Goal: Check status: Check status

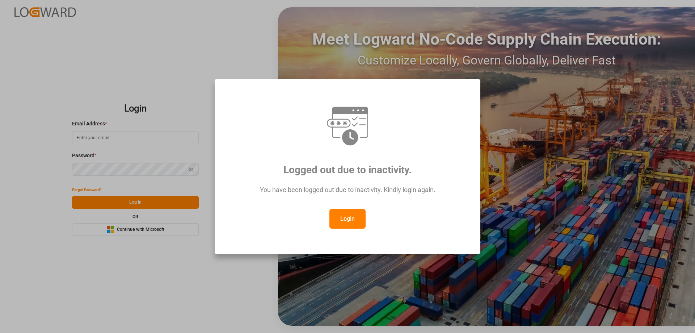
click at [350, 219] on button "Login" at bounding box center [347, 219] width 36 height 20
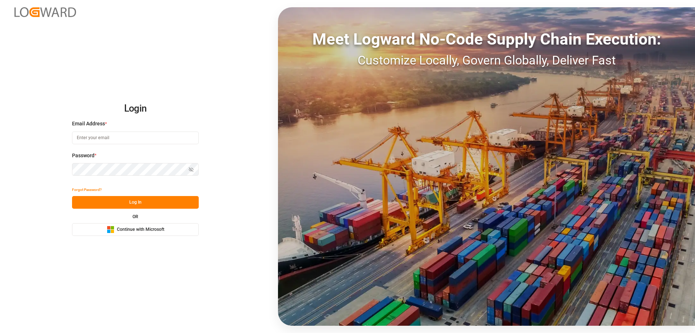
click at [141, 132] on input at bounding box center [135, 137] width 127 height 13
type input "Zachary.Glick@leschaco.com"
click at [161, 203] on button "Log In" at bounding box center [135, 202] width 127 height 13
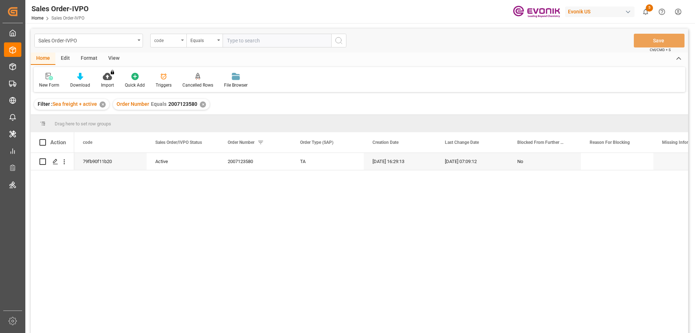
click at [171, 43] on div "code" at bounding box center [166, 39] width 25 height 8
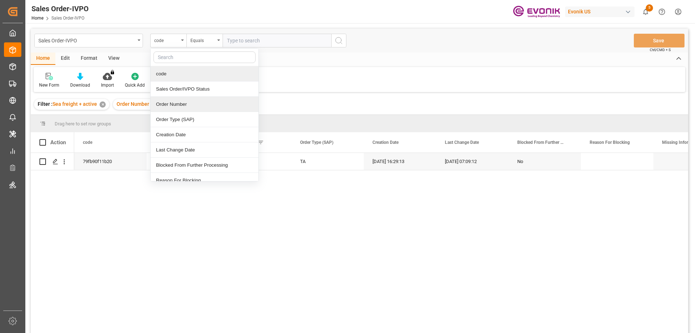
click at [182, 102] on div "Order Number" at bounding box center [205, 104] width 108 height 15
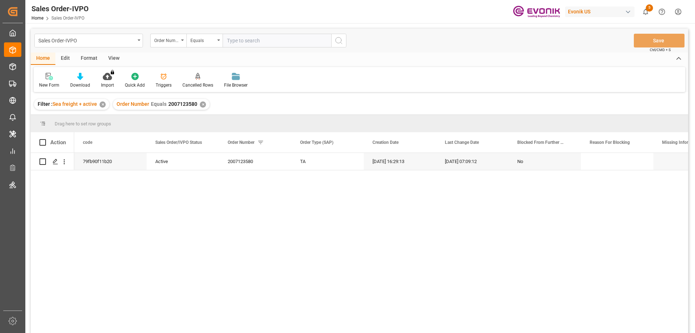
click at [236, 44] on input "text" at bounding box center [277, 41] width 109 height 14
paste input "0046463348"
type input "0046463348"
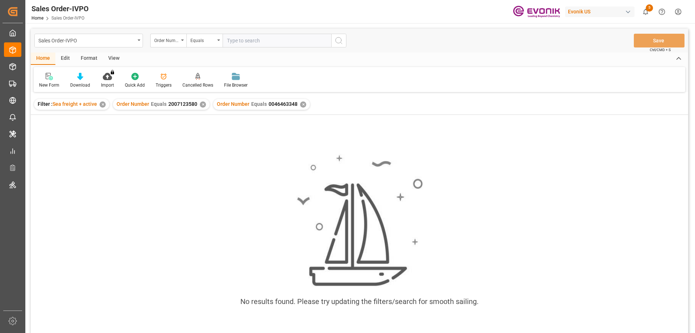
click at [200, 104] on div "✕" at bounding box center [203, 104] width 6 height 6
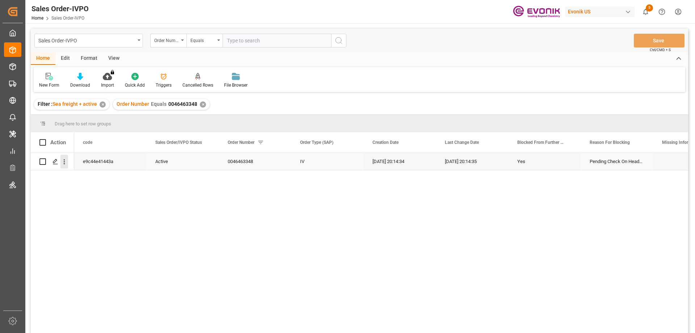
click at [66, 164] on icon "open menu" at bounding box center [64, 162] width 8 height 8
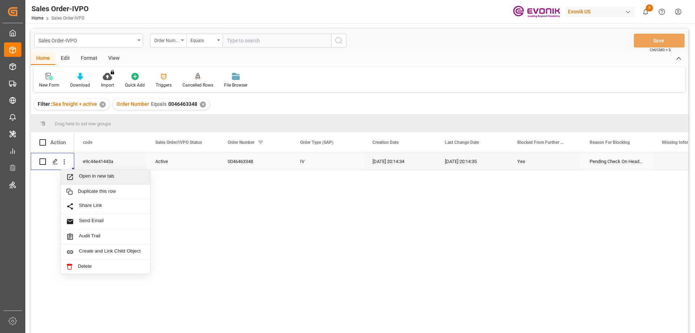
click at [88, 178] on span "Open in new tab" at bounding box center [112, 177] width 66 height 8
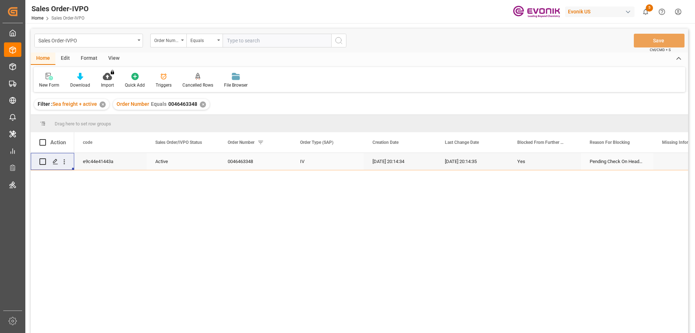
click at [241, 39] on input "text" at bounding box center [277, 41] width 109 height 14
paste input "0046440300"
type input "0046440300"
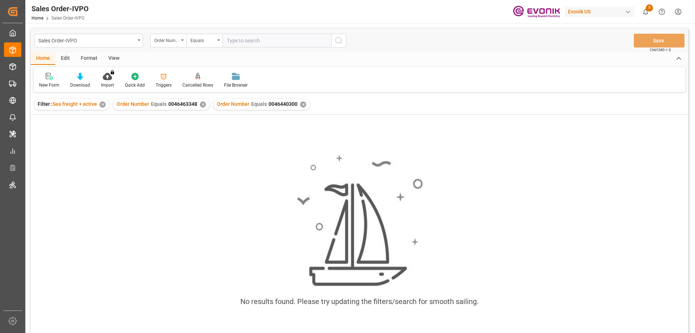
click at [200, 104] on div "✕" at bounding box center [203, 104] width 6 height 6
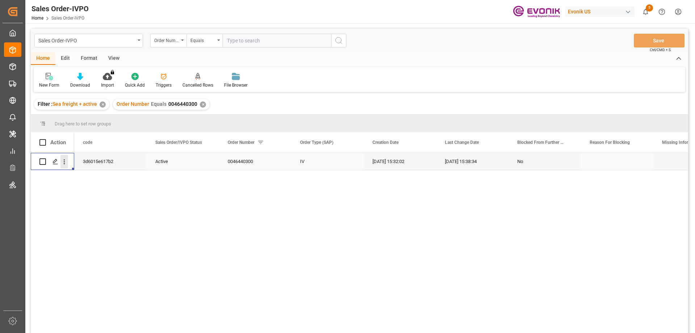
click at [65, 159] on icon "open menu" at bounding box center [64, 162] width 8 height 8
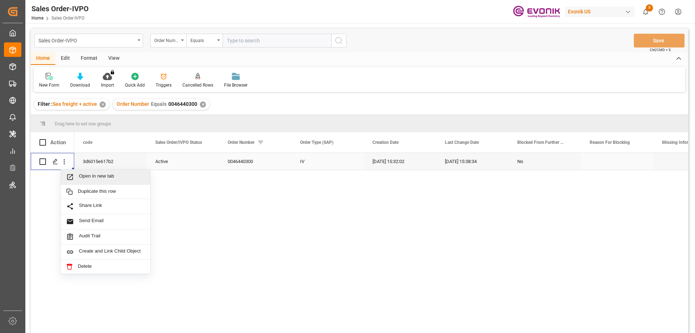
click at [88, 173] on span "Open in new tab" at bounding box center [112, 177] width 66 height 8
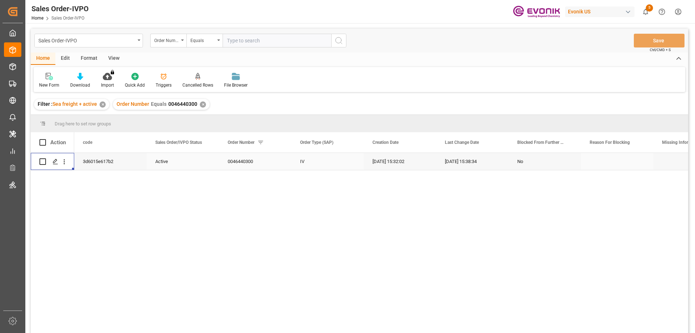
click at [255, 42] on input "text" at bounding box center [277, 41] width 109 height 14
paste input "2007127957"
type input "2007127957"
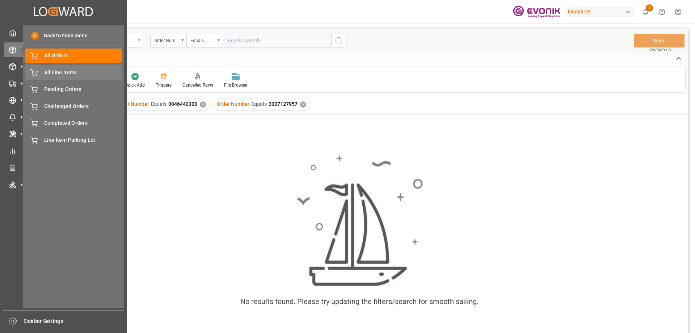
click at [70, 71] on span "All Line Items" at bounding box center [83, 73] width 78 height 8
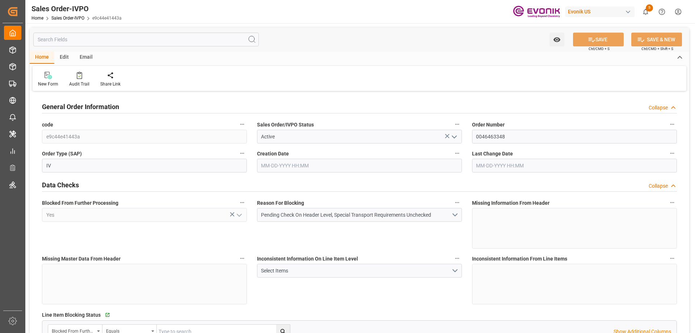
type input "JPUKB"
type input "0"
type input "1"
type input "1550.4"
type input "08-18-2025 20:14"
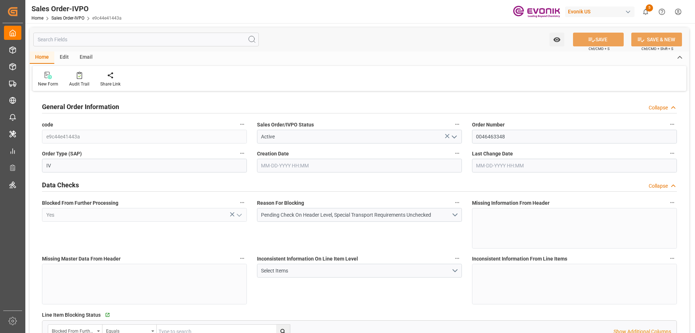
type input "08-18-2025 20:14"
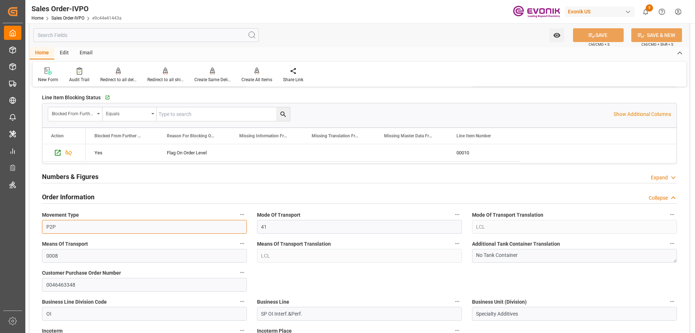
click at [166, 226] on input "P2P" at bounding box center [144, 227] width 205 height 14
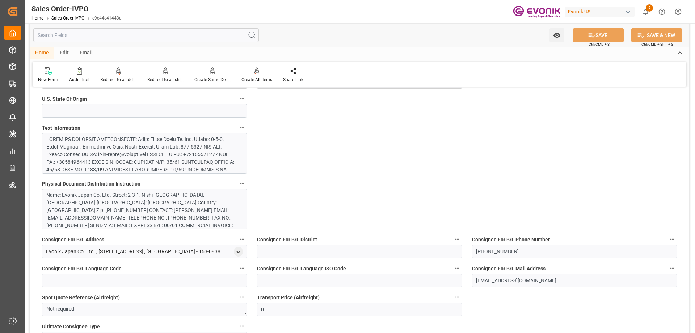
scroll to position [543, 0]
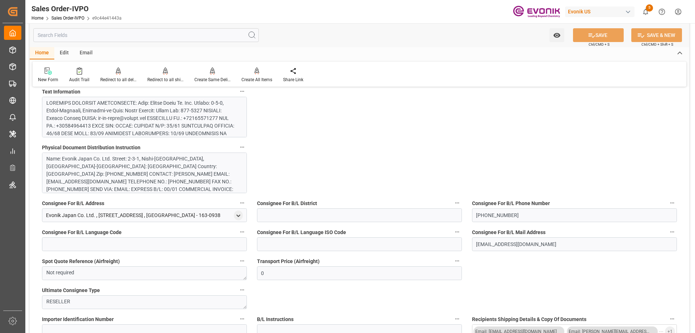
click at [157, 113] on div at bounding box center [141, 175] width 191 height 152
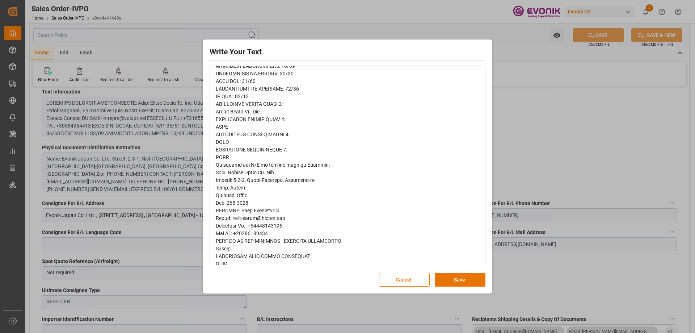
scroll to position [282, 0]
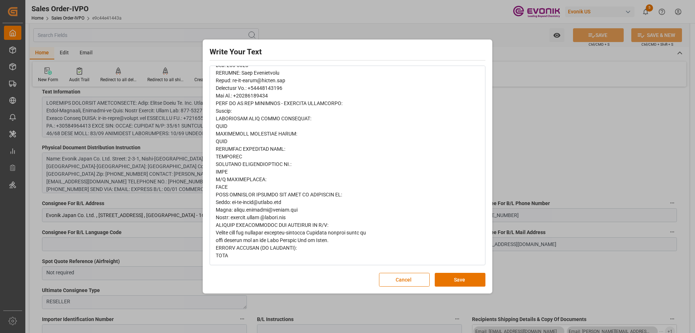
click at [533, 136] on div "Write Your Text Normal 14 Font Cancel Save" at bounding box center [347, 166] width 695 height 333
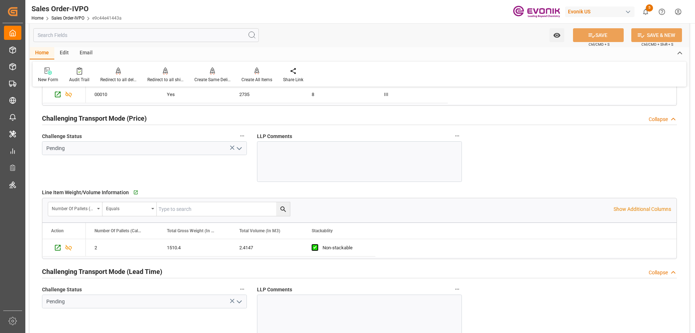
scroll to position [1014, 0]
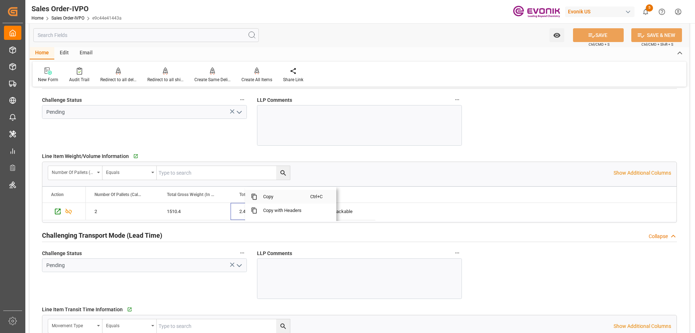
click at [279, 196] on span "Copy" at bounding box center [283, 197] width 53 height 14
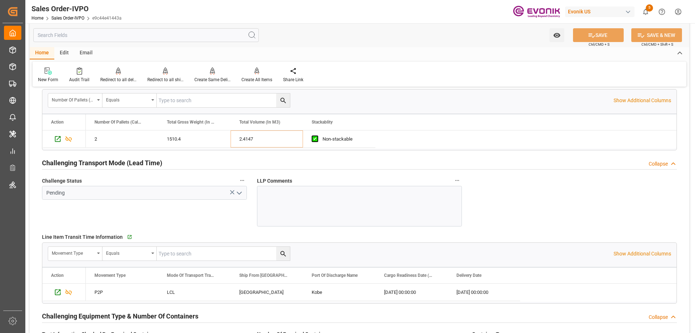
scroll to position [1122, 0]
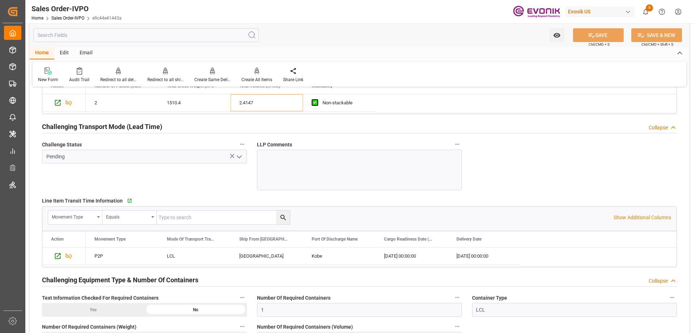
drag, startPoint x: 257, startPoint y: 247, endPoint x: 249, endPoint y: 255, distance: 11.3
click at [273, 239] on span "Copy" at bounding box center [288, 241] width 53 height 14
click at [345, 241] on span "Copy" at bounding box center [364, 241] width 53 height 14
click at [435, 245] on span "Copy" at bounding box center [451, 241] width 53 height 14
click at [482, 237] on span "Copy" at bounding box center [507, 241] width 53 height 14
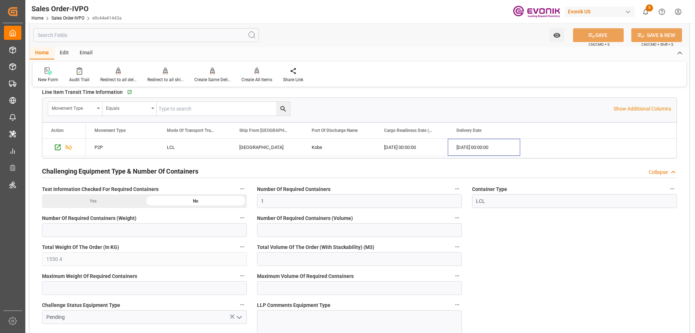
scroll to position [1050, 0]
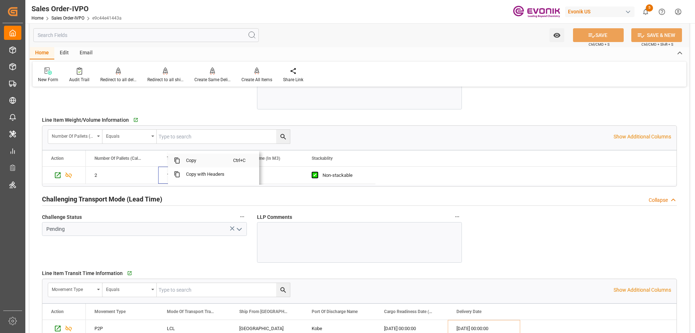
click at [188, 160] on span "Copy" at bounding box center [206, 161] width 53 height 14
click at [175, 39] on input "text" at bounding box center [146, 35] width 226 height 14
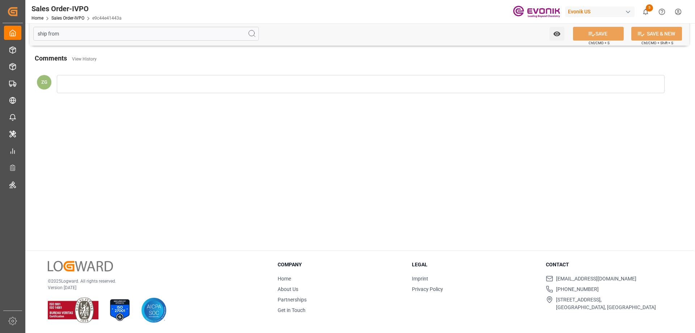
scroll to position [0, 0]
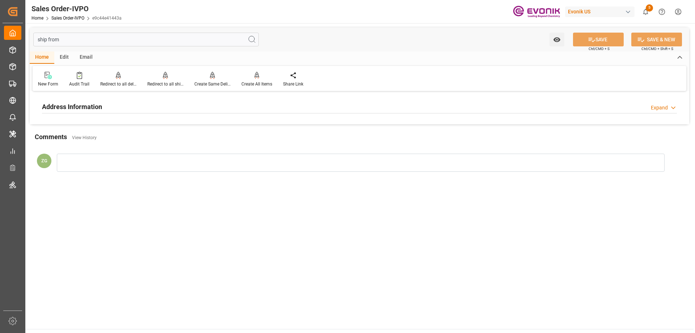
type input "ship from"
click at [81, 110] on h2 "Address Information" at bounding box center [72, 107] width 60 height 10
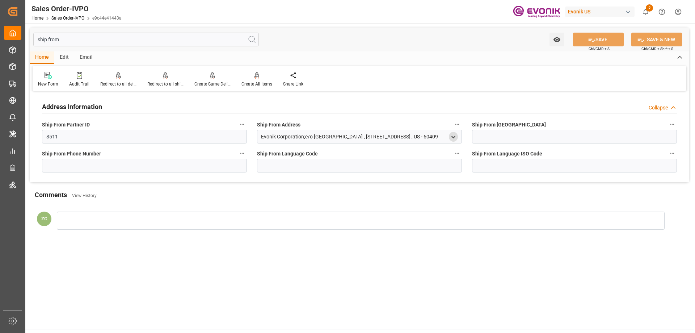
click at [451, 137] on icon "open menu" at bounding box center [453, 137] width 6 height 6
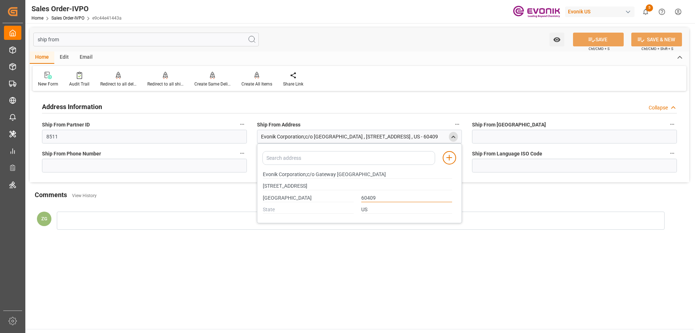
click at [373, 197] on input "60409" at bounding box center [406, 198] width 91 height 8
click at [452, 139] on icon "close menu" at bounding box center [453, 137] width 6 height 6
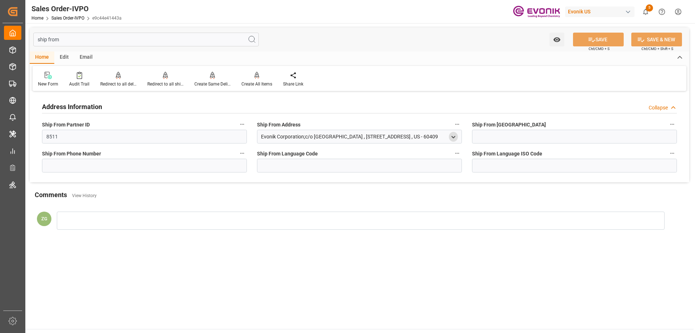
drag, startPoint x: 139, startPoint y: 38, endPoint x: 31, endPoint y: 38, distance: 107.9
click at [31, 38] on div "ship from Watch Option SAVE Ctrl/CMD + S SAVE & NEW Ctrl/CMD + Shift + S" at bounding box center [360, 40] width 660 height 24
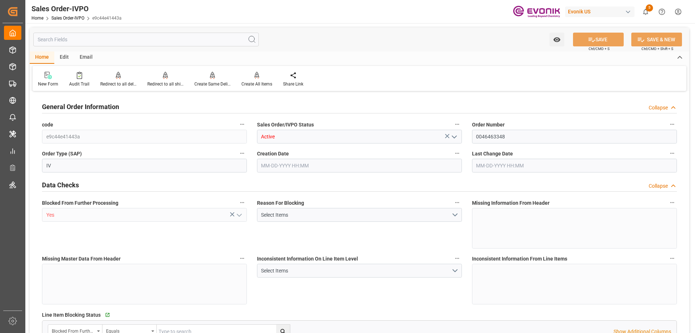
type input "JPUKB"
type input "0"
type input "1"
type input "1550.4"
type input "08-18-2025 20:14"
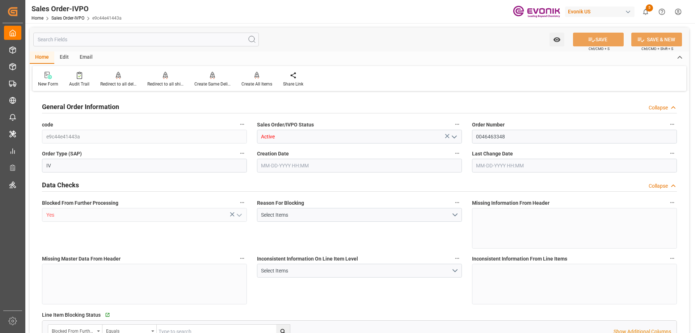
type input "08-18-2025 20:14"
type input "JPUKB"
type input "0"
type input "1"
type input "1550.4"
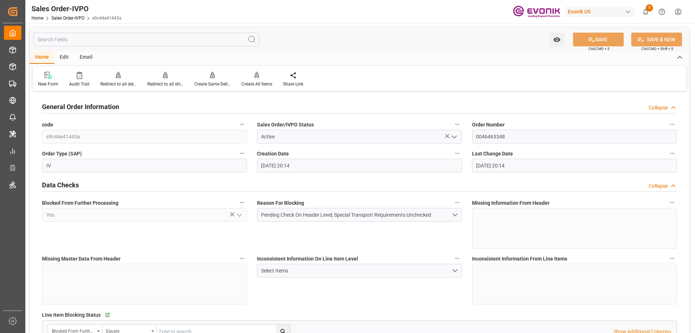
type input "08-18-2025 20:14"
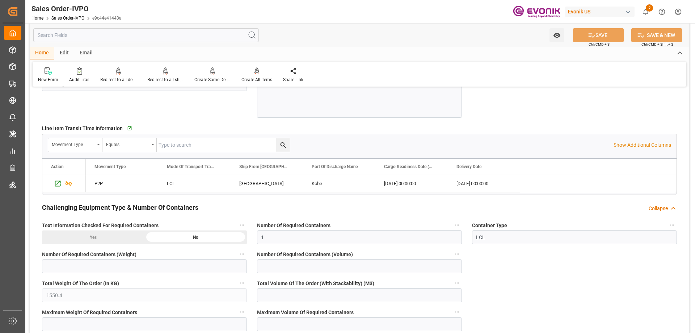
scroll to position [1412, 0]
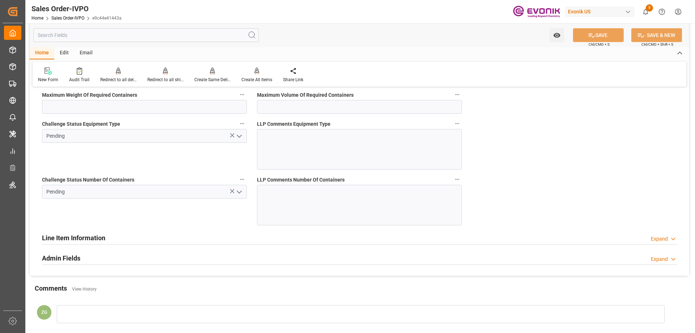
click at [241, 189] on icon "open menu" at bounding box center [239, 192] width 9 height 9
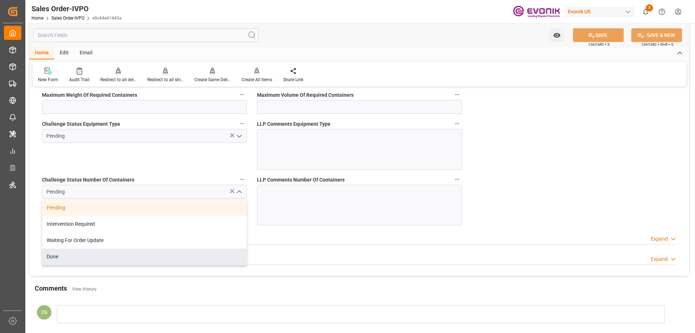
click at [91, 254] on div "Done" at bounding box center [144, 256] width 204 height 16
type input "Done"
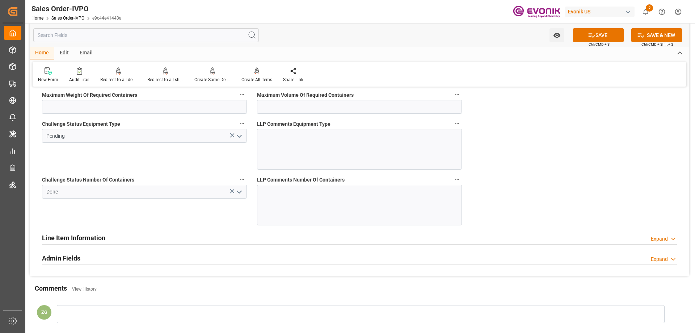
click at [232, 134] on icon at bounding box center [232, 135] width 8 height 8
click at [243, 133] on icon "open menu" at bounding box center [239, 136] width 9 height 9
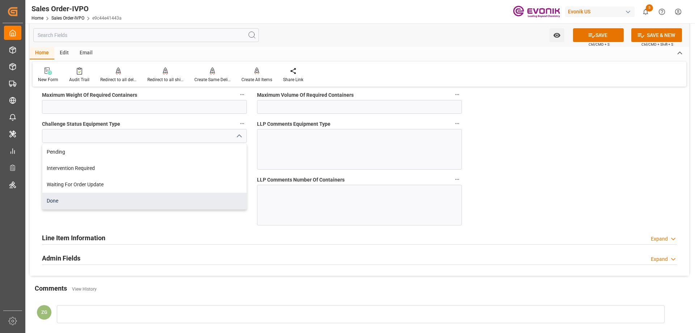
click at [76, 200] on div "Done" at bounding box center [144, 201] width 204 height 16
type input "Done"
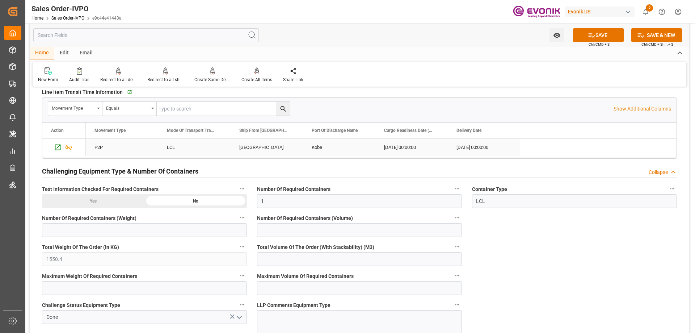
scroll to position [1195, 0]
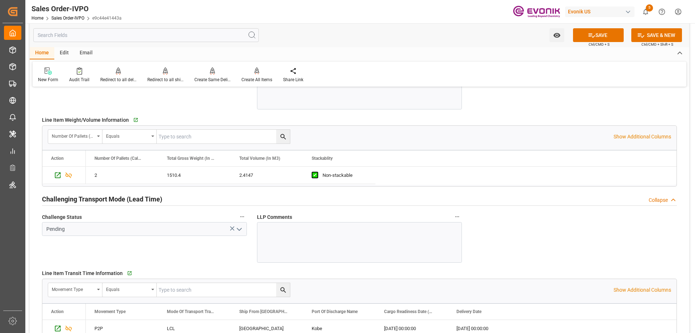
click at [240, 225] on icon "open menu" at bounding box center [239, 229] width 9 height 9
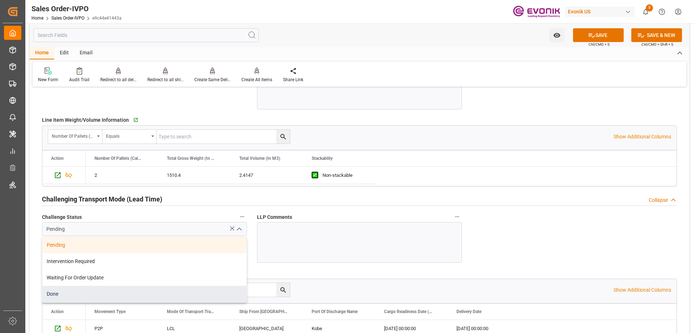
click at [66, 293] on div "Done" at bounding box center [144, 294] width 204 height 16
type input "Done"
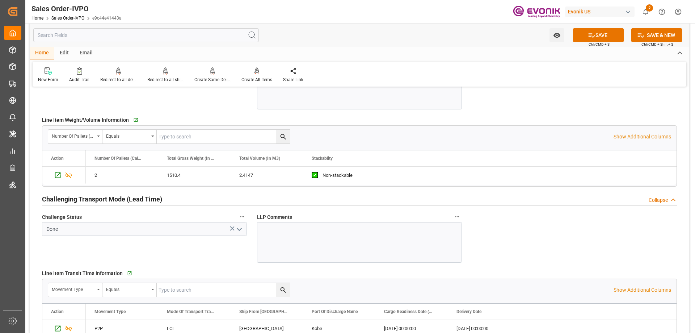
scroll to position [941, 0]
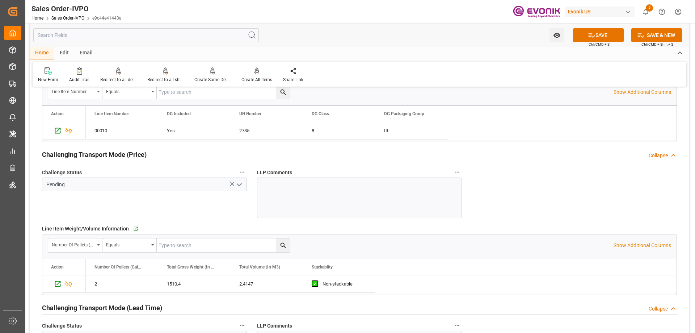
click at [238, 182] on icon "open menu" at bounding box center [239, 184] width 9 height 9
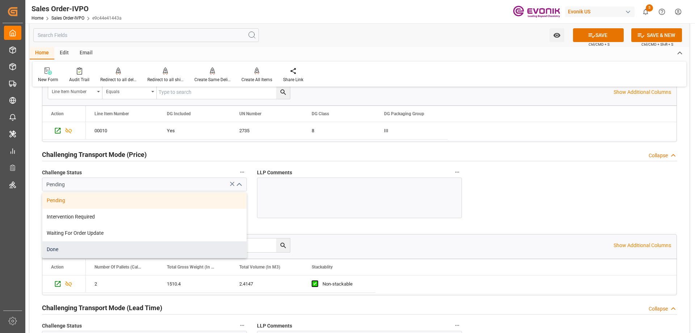
click at [99, 250] on div "Done" at bounding box center [144, 249] width 204 height 16
type input "Done"
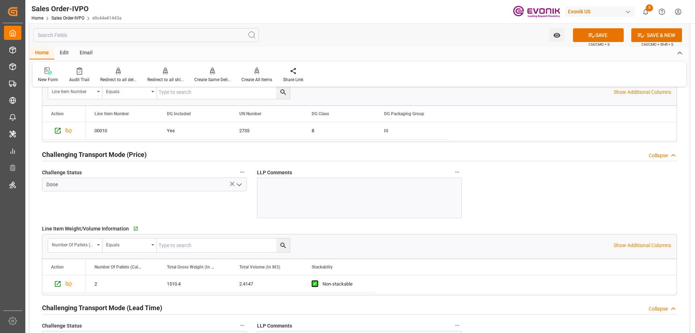
scroll to position [760, 0]
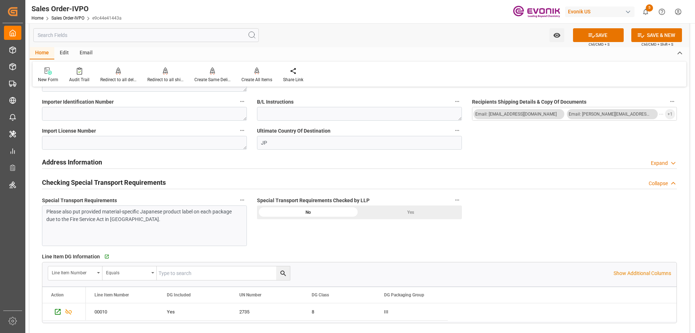
click at [395, 213] on div "Yes" at bounding box center [411, 212] width 102 height 14
click at [600, 30] on button "SAVE" at bounding box center [598, 35] width 51 height 14
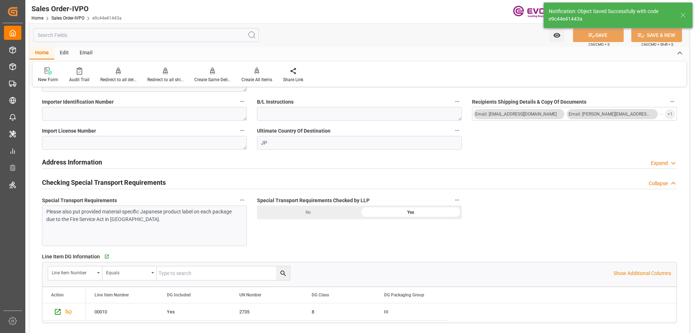
type input "08-20-2025 17:57"
type input "No"
click at [259, 77] on div "Create All Items" at bounding box center [256, 79] width 31 height 7
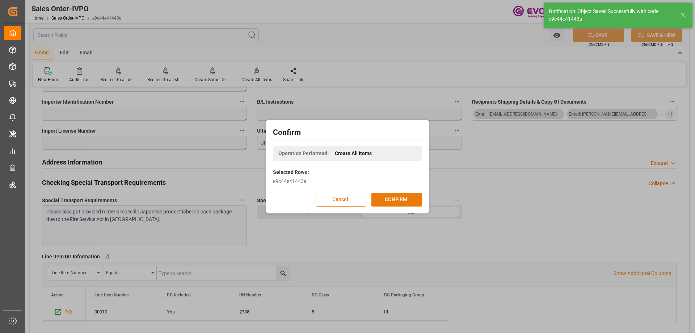
click at [398, 197] on button "CONFIRM" at bounding box center [396, 200] width 51 height 14
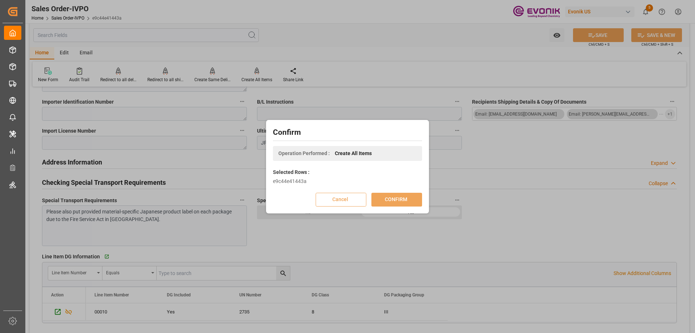
scroll to position [79, 0]
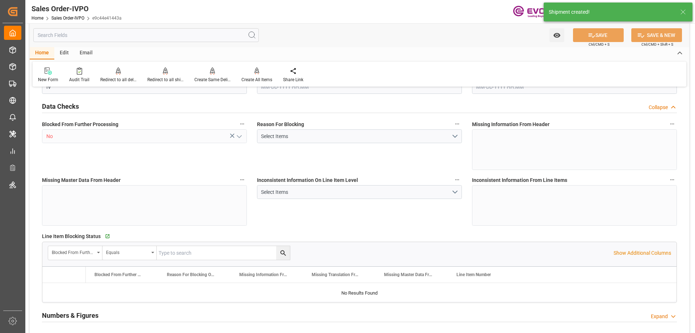
type input "JPUKB"
type input "0"
type input "1"
type input "1550.4"
type input "[DATE] 20:14"
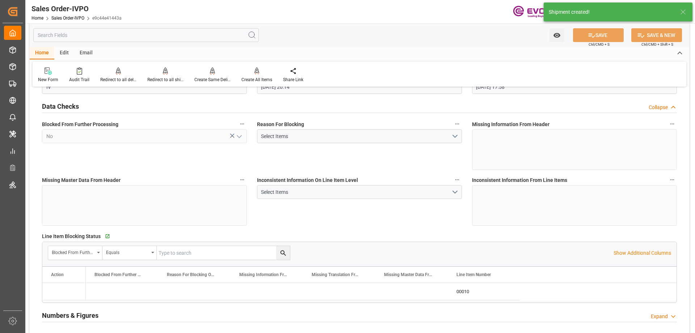
type input "[DATE] 17:58"
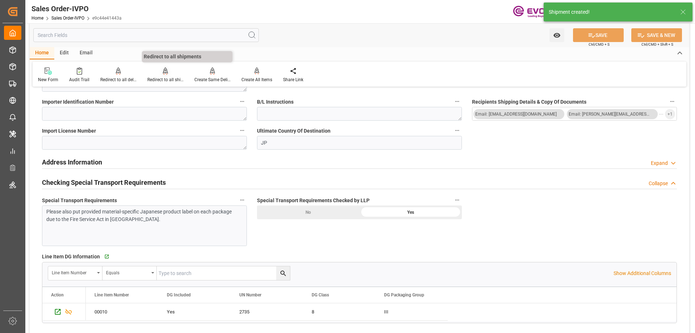
click at [168, 76] on div "Redirect to all shipments" at bounding box center [165, 75] width 47 height 16
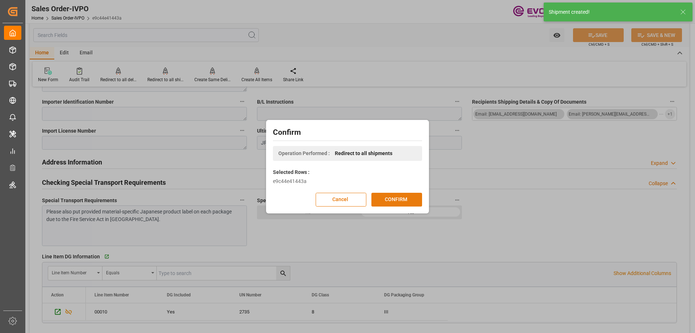
click at [396, 197] on button "CONFIRM" at bounding box center [396, 200] width 51 height 14
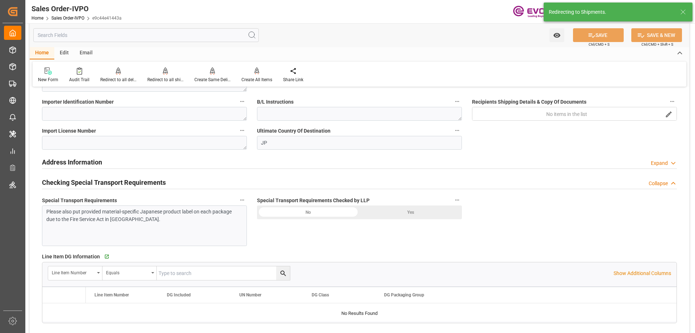
type input "JPUKB"
type input "0"
type input "1"
type input "1550.4"
type input "08-18-2025 20:14"
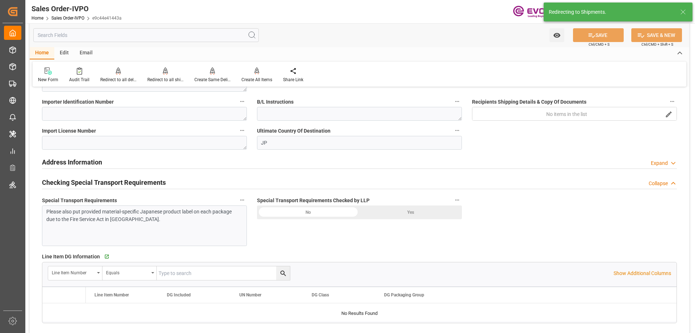
type input "08-20-2025 17:58"
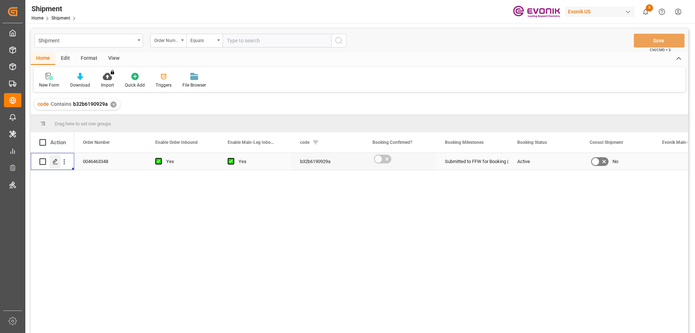
click at [53, 162] on polygon "Press SPACE to select this row." at bounding box center [55, 161] width 4 height 4
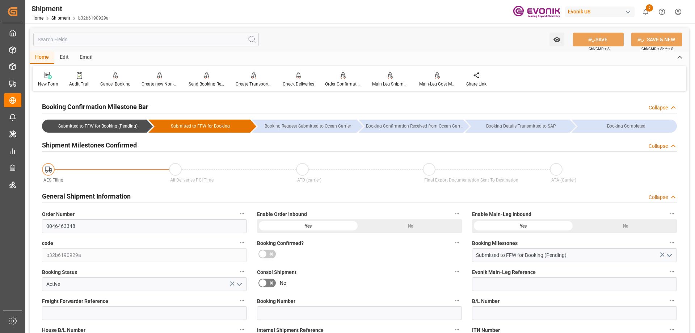
scroll to position [253, 0]
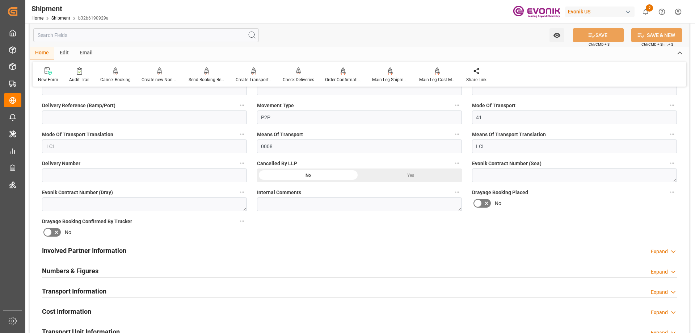
click at [102, 245] on h2 "Involved Partner Information" at bounding box center [84, 250] width 84 height 10
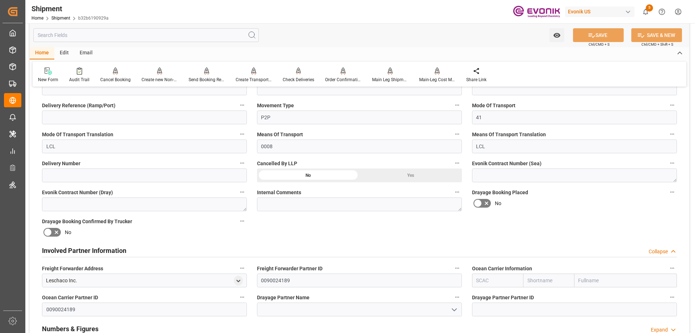
scroll to position [290, 0]
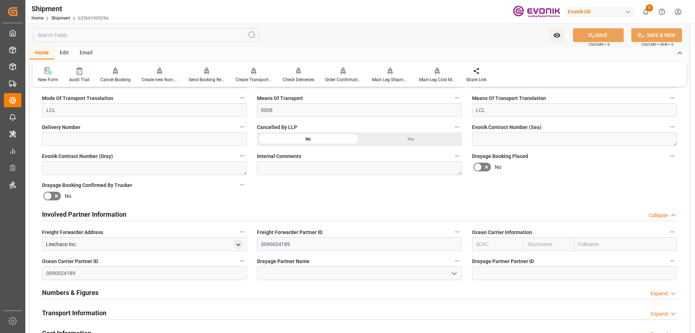
click at [499, 240] on input "text" at bounding box center [497, 244] width 51 height 14
type input "ALRB"
click at [486, 258] on b "ALRB" at bounding box center [483, 260] width 13 height 6
type input "AC Containerline"
type input "AC Containerline GmbH"
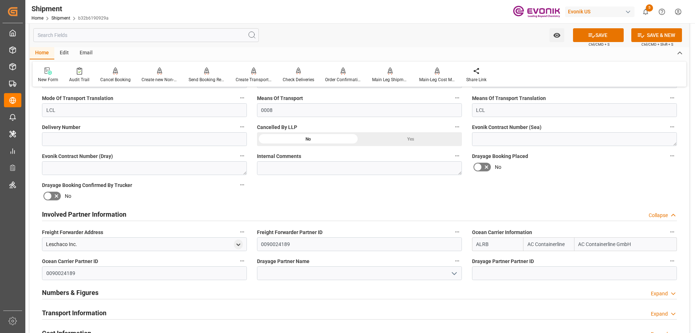
type input "ALRB"
click at [421, 276] on input at bounding box center [359, 273] width 205 height 14
click at [298, 274] on input "etes" at bounding box center [359, 273] width 205 height 14
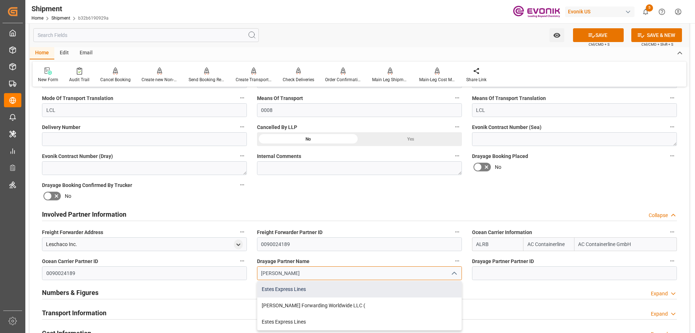
click at [299, 287] on div "Estes Express Lines" at bounding box center [359, 289] width 204 height 16
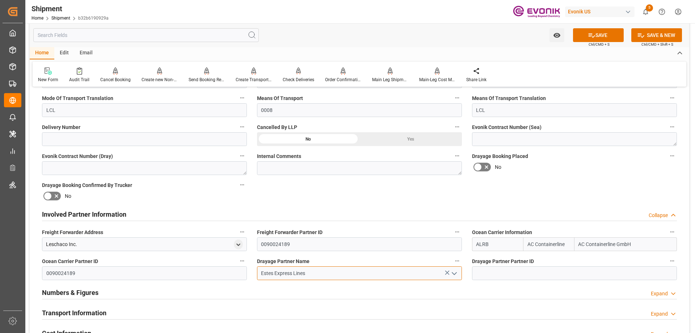
type input "Estes Express Lines"
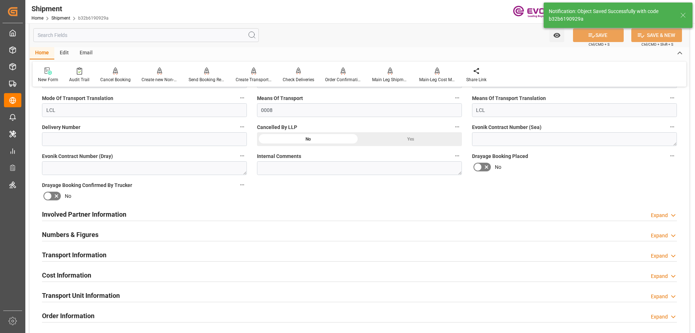
click at [114, 217] on h2 "Involved Partner Information" at bounding box center [84, 214] width 84 height 10
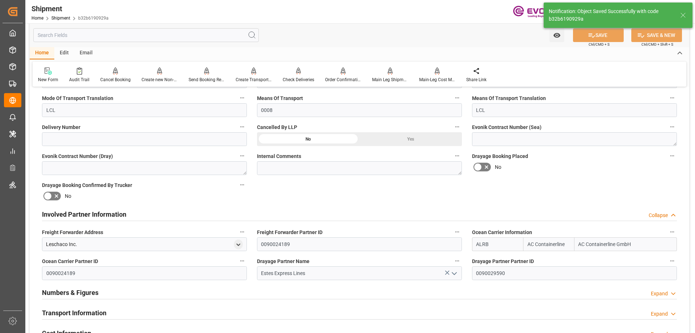
click at [104, 308] on h2 "Transport Information" at bounding box center [74, 313] width 64 height 10
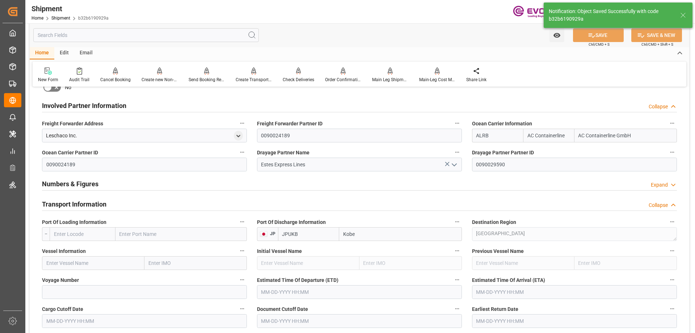
scroll to position [434, 0]
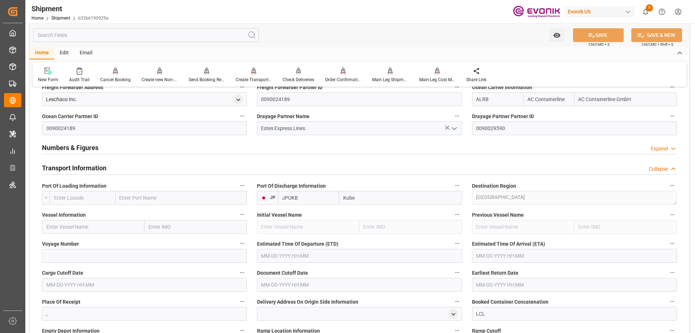
click at [81, 199] on input "text" at bounding box center [83, 198] width 66 height 14
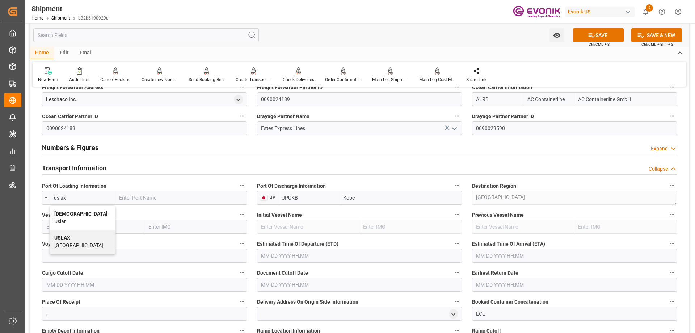
click at [75, 235] on span "USLAX - Los Angeles" at bounding box center [78, 241] width 49 height 13
type input "USLAX"
type input "[GEOGRAPHIC_DATA]"
type input "USLAX"
click at [84, 230] on input "text" at bounding box center [93, 227] width 102 height 14
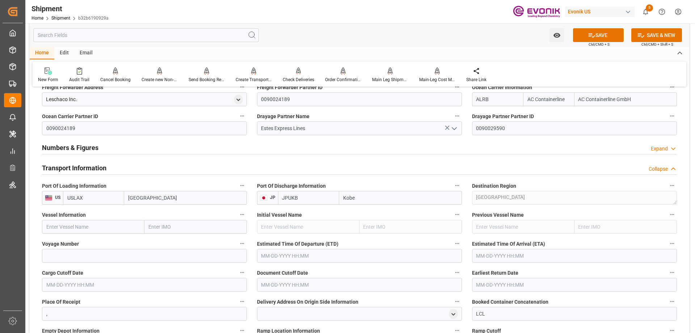
paste input "ONE HAMMERSMITH"
click at [85, 242] on b "ONE Hammersmith" at bounding box center [69, 243] width 44 height 6
type input "ONE Hammersmith"
type input "9395147"
type input "ONE Hammersmith"
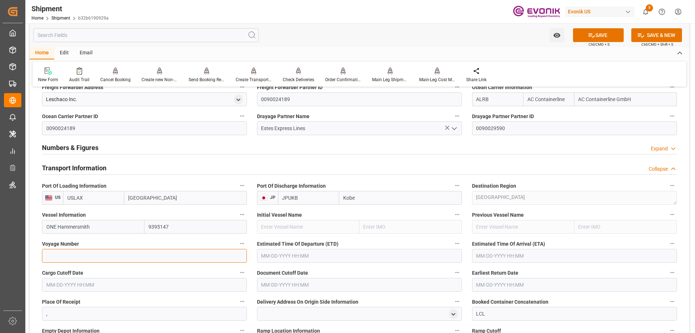
click at [177, 257] on input at bounding box center [144, 256] width 205 height 14
paste input "[DEMOGRAPHIC_DATA]"
type input "[DEMOGRAPHIC_DATA]"
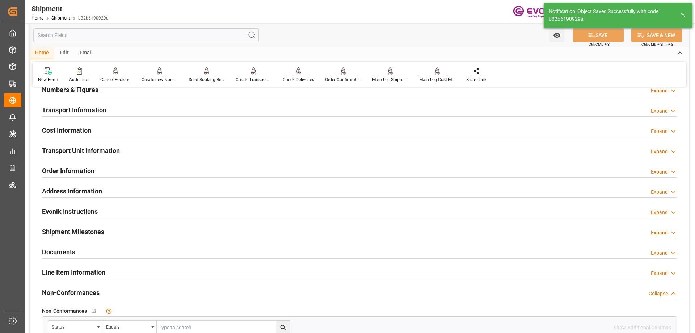
type input "ONE Hammersmith"
type input "9395147"
type input "ONE Hammersmith"
click at [64, 110] on h2 "Transport Information" at bounding box center [74, 110] width 64 height 10
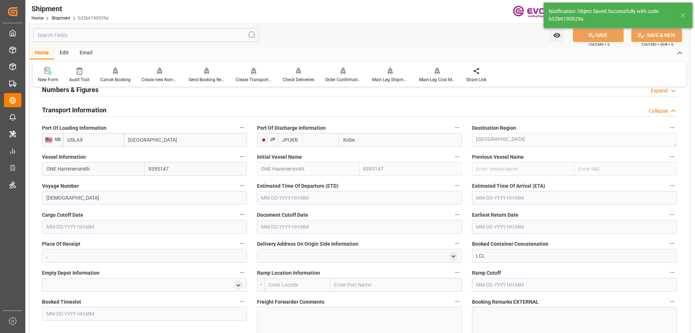
click at [124, 247] on label "Place Of Receipt" at bounding box center [144, 244] width 205 height 10
click at [237, 247] on button "Place Of Receipt" at bounding box center [241, 243] width 9 height 9
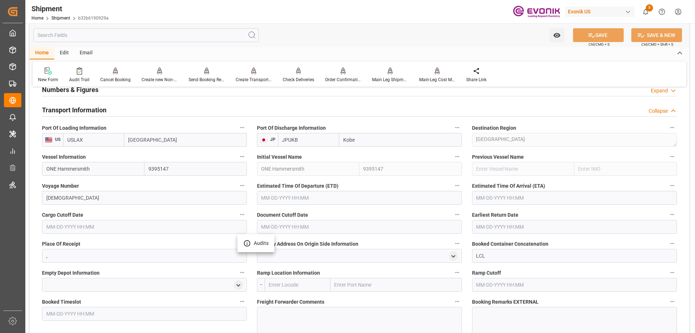
click at [114, 229] on div at bounding box center [347, 166] width 695 height 333
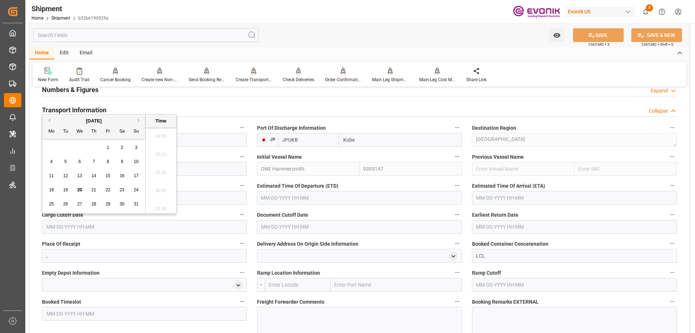
click at [111, 226] on input "text" at bounding box center [144, 227] width 205 height 14
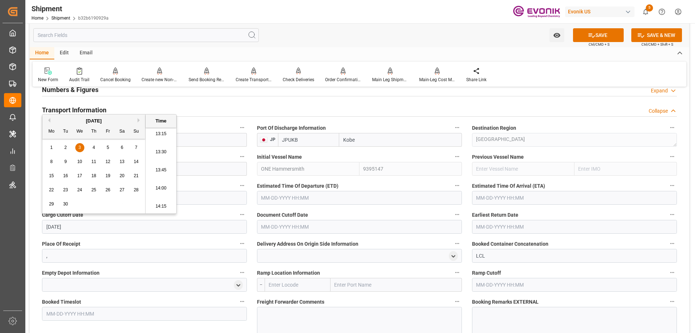
type input "9/3/2025"
type input "09-03-2025 00:00"
drag, startPoint x: 100, startPoint y: 226, endPoint x: 42, endPoint y: 228, distance: 58.0
click at [42, 228] on input "09-03-2025 00:00" at bounding box center [144, 227] width 205 height 14
click at [283, 231] on input "text" at bounding box center [359, 227] width 205 height 14
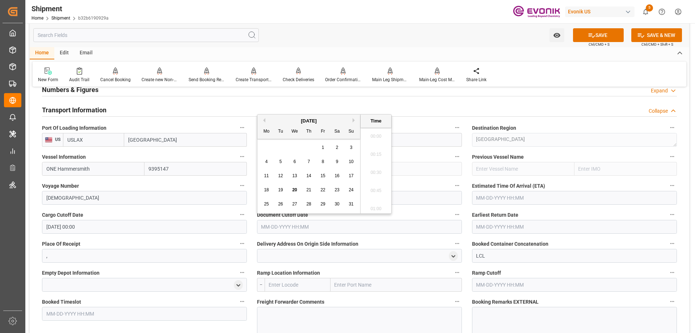
paste input "09-03-2025 00:00"
type input "09-03-2025 00:00"
click at [496, 230] on input "text" at bounding box center [574, 227] width 205 height 14
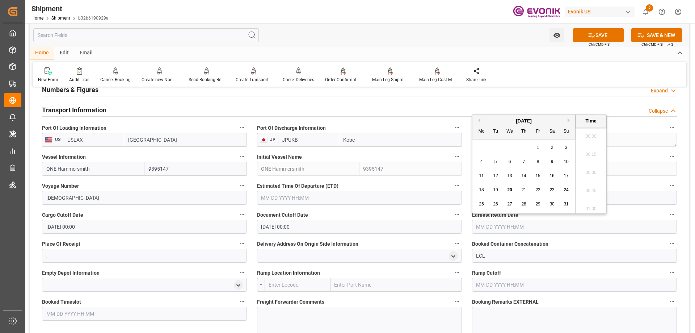
paste input "09-03-2025 00:00"
type input "09-03-2025 00:00"
click at [337, 196] on input "text" at bounding box center [359, 198] width 205 height 14
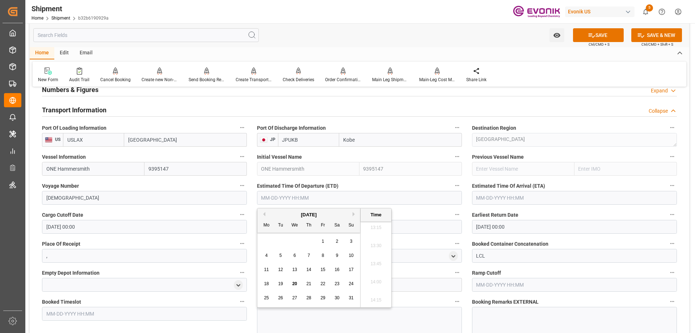
paste input "09-03-2025 00:00"
click at [353, 271] on span "21" at bounding box center [351, 269] width 5 height 5
type input "09-21-2025 00:00"
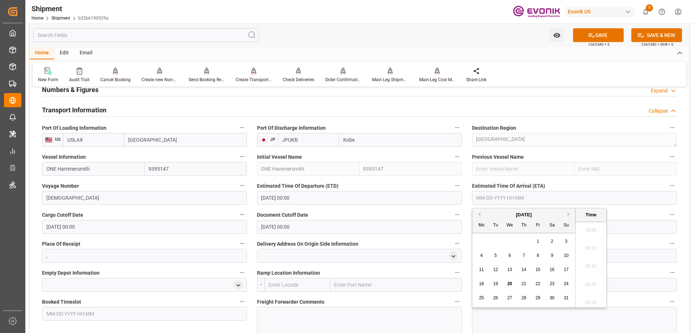
click at [494, 199] on input "text" at bounding box center [574, 198] width 205 height 14
type input "10/10/2025"
type input "10-10-2025 00:00"
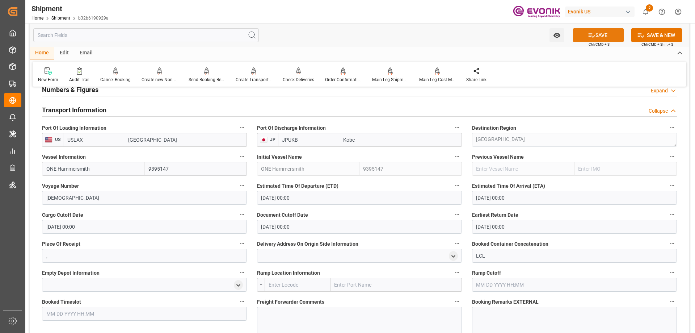
click at [589, 33] on icon at bounding box center [592, 35] width 8 height 8
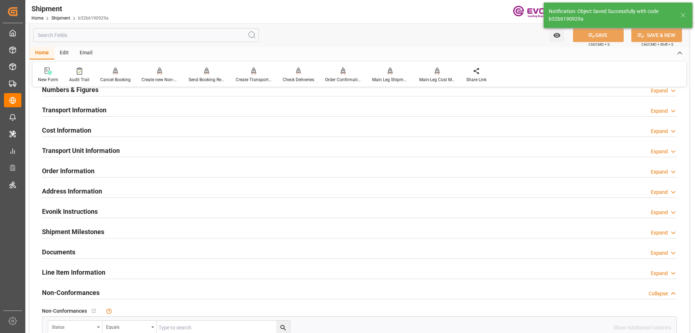
scroll to position [362, 0]
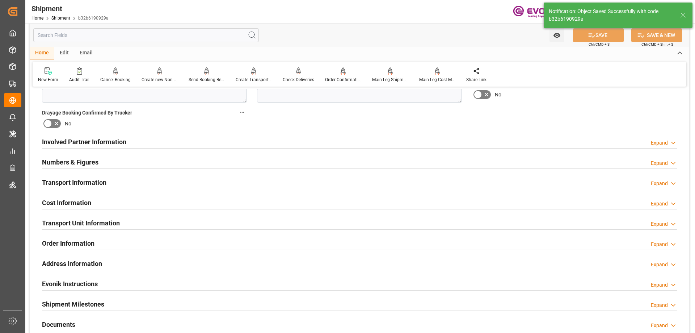
click at [77, 146] on h2 "Involved Partner Information" at bounding box center [84, 142] width 84 height 10
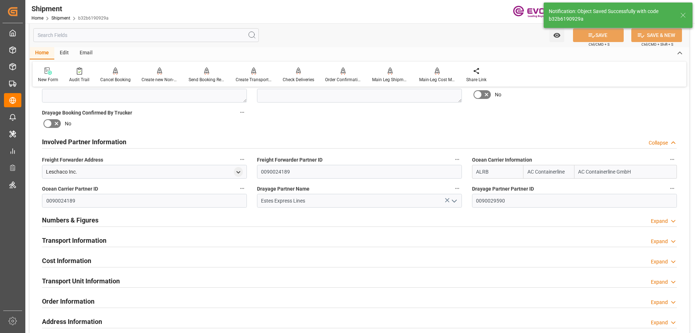
click at [69, 236] on h2 "Transport Information" at bounding box center [74, 240] width 64 height 10
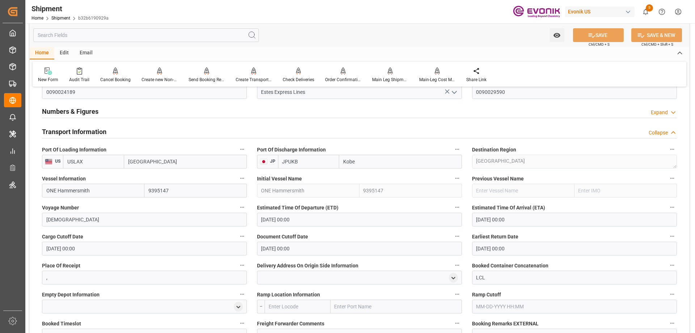
scroll to position [507, 0]
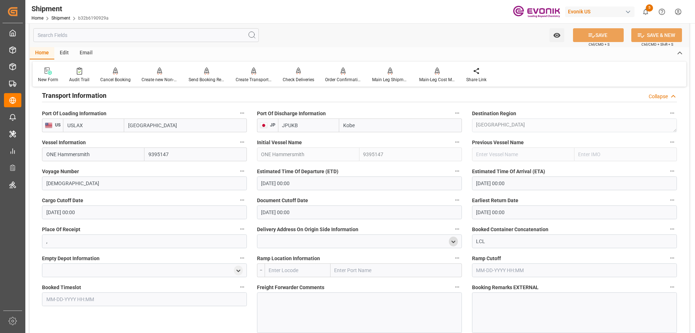
click at [454, 241] on polyline "open menu" at bounding box center [453, 241] width 3 height 1
click at [395, 265] on input at bounding box center [348, 263] width 173 height 14
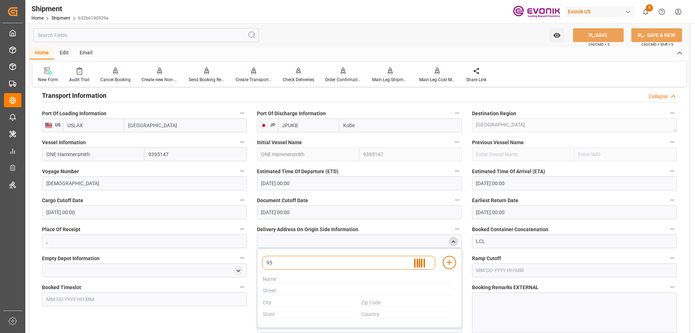
type input "951"
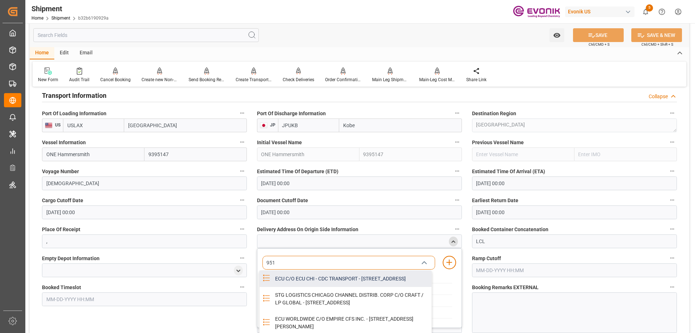
click at [357, 279] on div "ECU C/O ECU CHI - CDC TRANSPORT - 951 THORNDALE AVE, BENSENVILLE, IL, USA, 60106" at bounding box center [351, 278] width 161 height 16
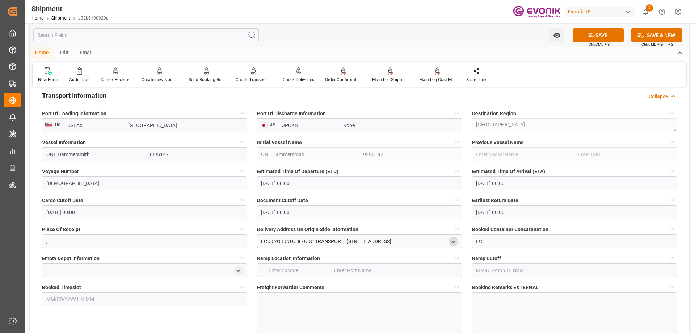
click at [352, 273] on input "text" at bounding box center [396, 270] width 131 height 14
type input "chicago"
click at [351, 286] on b "Chicago" at bounding box center [359, 286] width 49 height 6
type input "USCHI"
type input "Chicago"
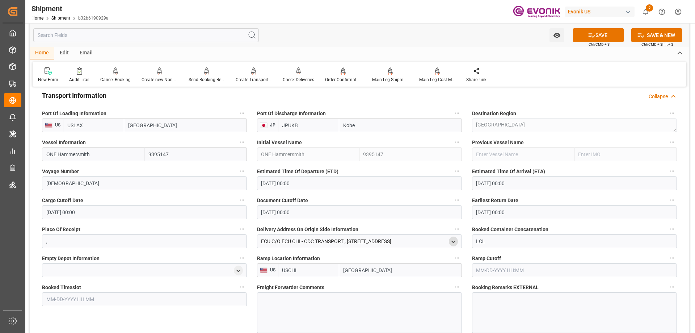
click at [316, 305] on div at bounding box center [359, 312] width 205 height 41
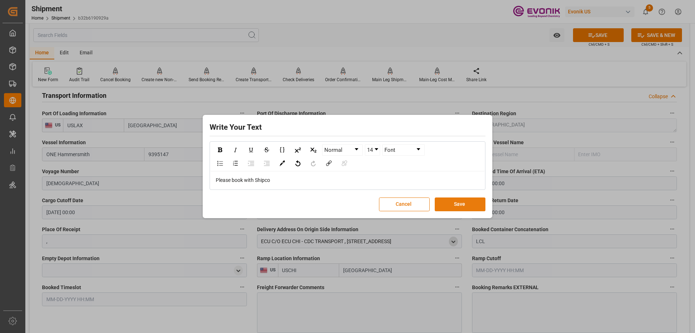
click at [467, 202] on button "Save" at bounding box center [460, 204] width 51 height 14
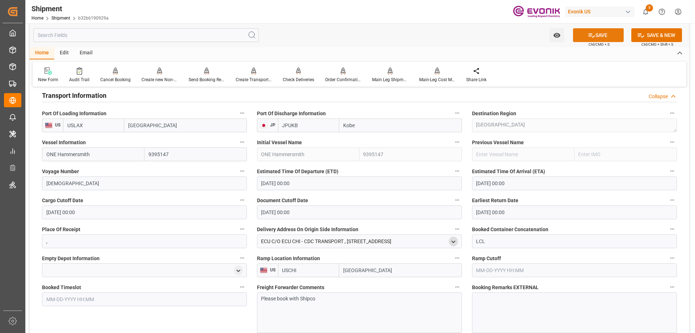
click at [594, 33] on button "SAVE" at bounding box center [598, 35] width 51 height 14
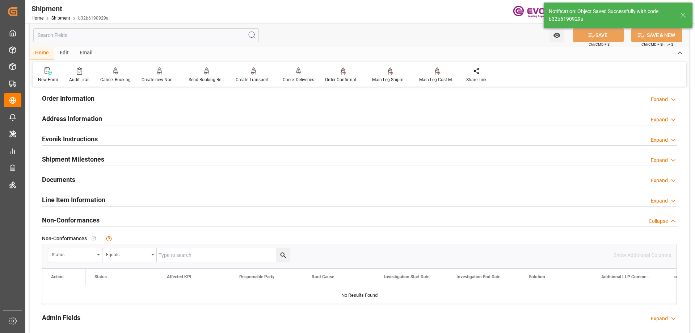
type input "BENSENVILLE,IL"
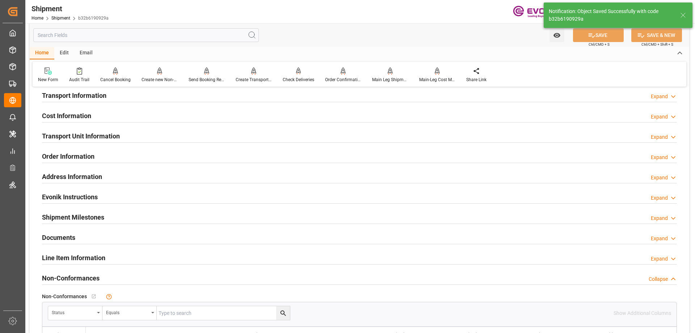
click at [66, 96] on h2 "Transport Information" at bounding box center [74, 96] width 64 height 10
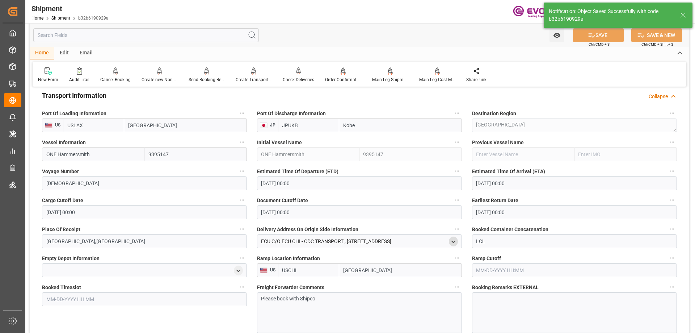
scroll to position [558, 0]
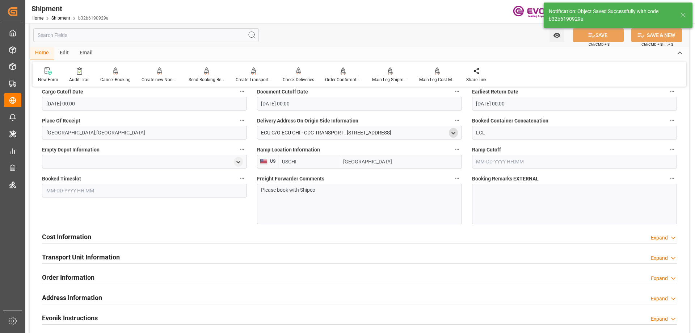
click at [100, 237] on div "Cost Information Expand" at bounding box center [359, 236] width 635 height 14
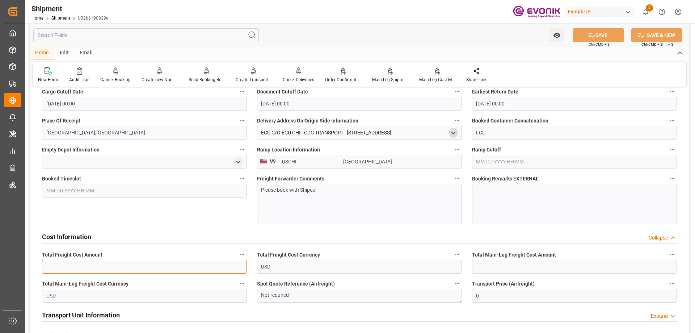
click at [203, 263] on input "text" at bounding box center [144, 267] width 205 height 14
paste input "607.5505"
type input "607.5505"
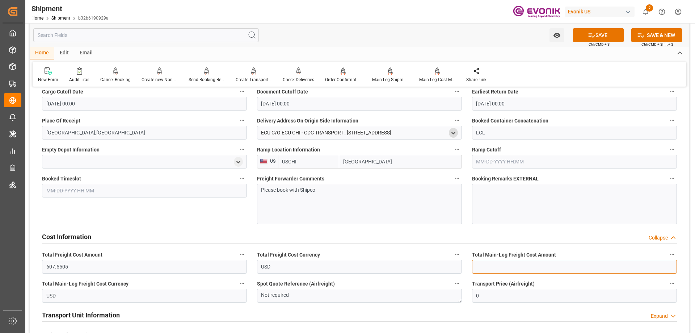
click at [519, 261] on input "text" at bounding box center [574, 267] width 205 height 14
paste input "445.2205"
type input "445.2205"
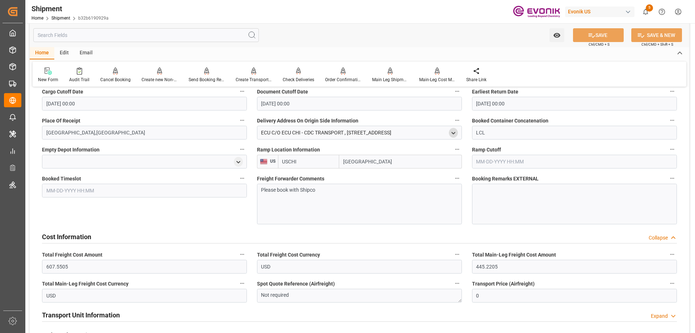
scroll to position [630, 0]
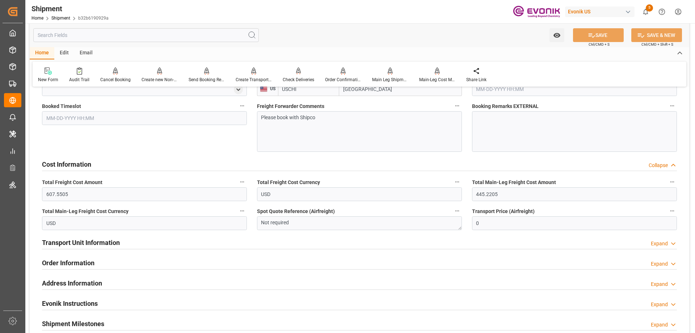
click at [103, 241] on h2 "Transport Unit Information" at bounding box center [81, 242] width 78 height 10
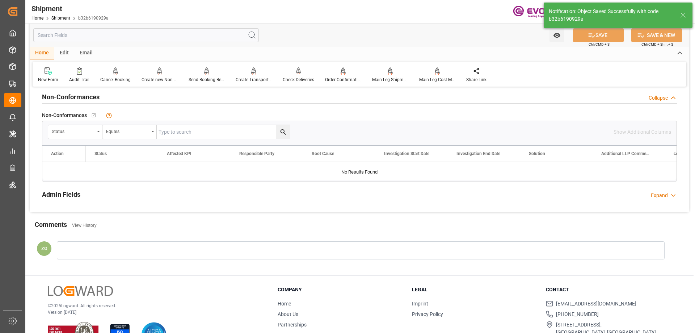
scroll to position [400, 0]
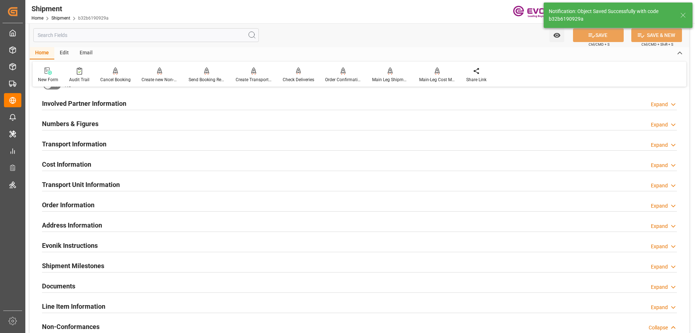
click at [71, 141] on h2 "Transport Information" at bounding box center [74, 144] width 64 height 10
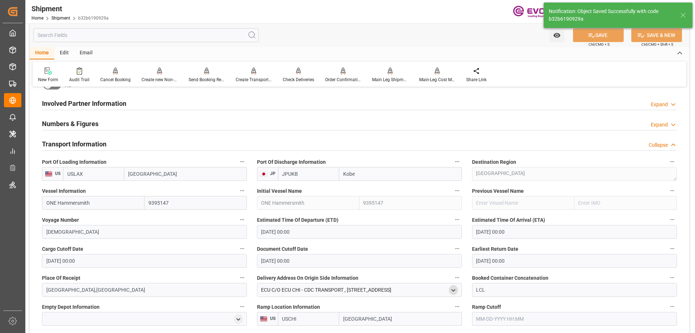
scroll to position [630, 0]
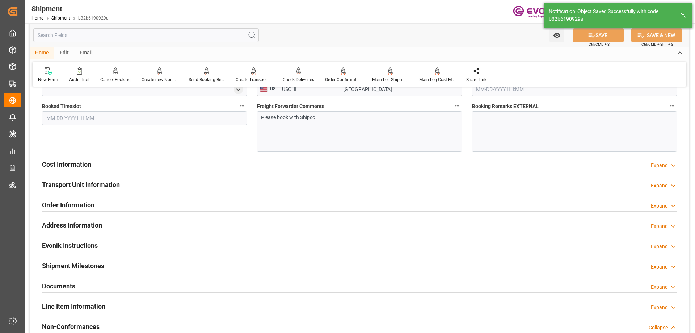
click at [70, 163] on h2 "Cost Information" at bounding box center [66, 164] width 49 height 10
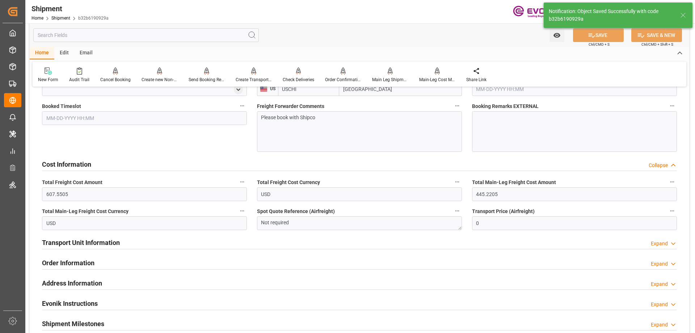
click at [81, 239] on h2 "Transport Unit Information" at bounding box center [81, 242] width 78 height 10
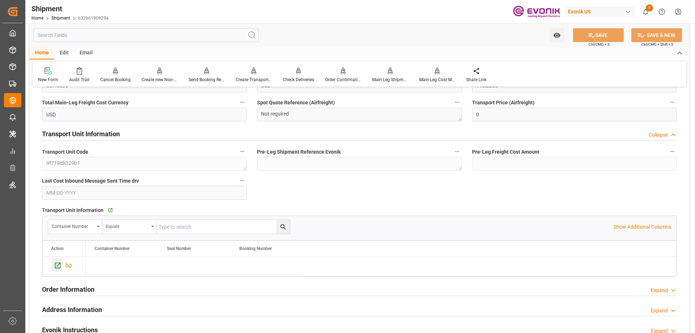
scroll to position [739, 0]
click at [56, 265] on icon "Press SPACE to select this row." at bounding box center [58, 265] width 8 height 8
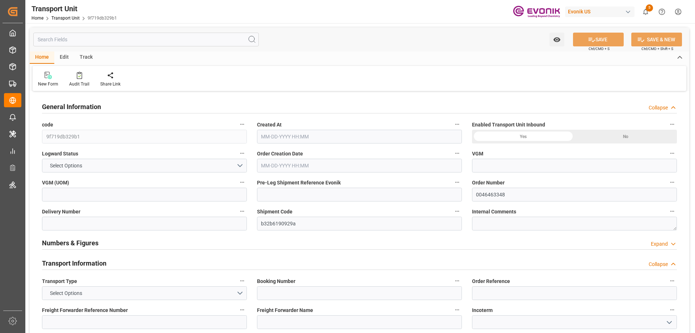
click at [83, 45] on input "text" at bounding box center [146, 40] width 226 height 14
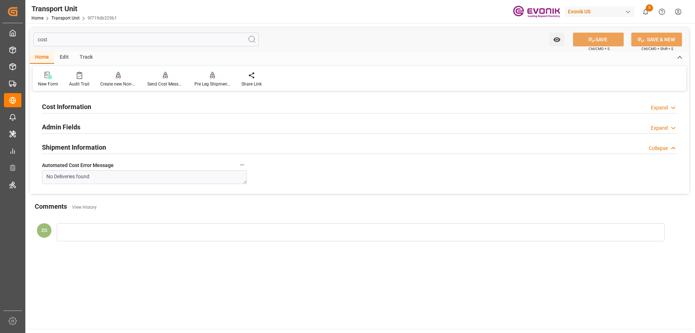
type input "cost"
click at [71, 101] on div "Cost Information" at bounding box center [66, 106] width 49 height 14
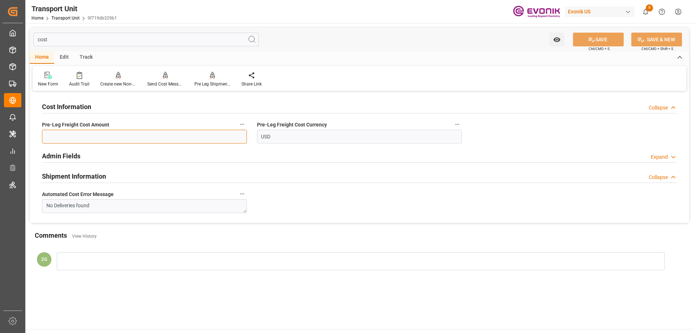
click at [118, 138] on input "text" at bounding box center [144, 137] width 205 height 14
paste input "162.33"
type input "162.33"
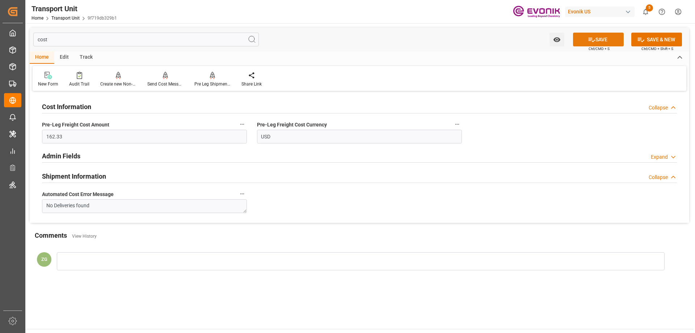
click at [594, 37] on button "SAVE" at bounding box center [598, 40] width 51 height 14
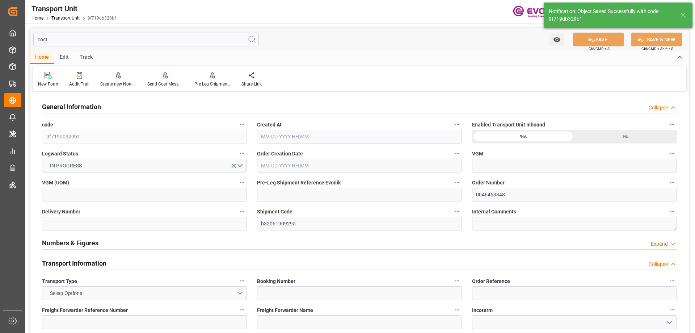
type input "AC Containerline"
type input "Leschaco Inc."
type input "USLAX"
type input "JPUKB"
type input "1550.4"
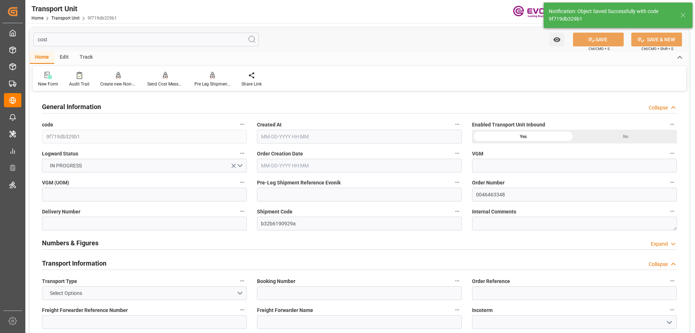
type input "[DATE] 17:58"
type input "[DATE]"
type input "[DATE] 00:00"
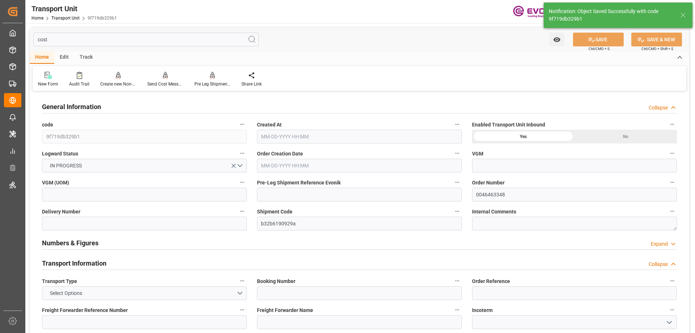
type input "[DATE] 00:00"
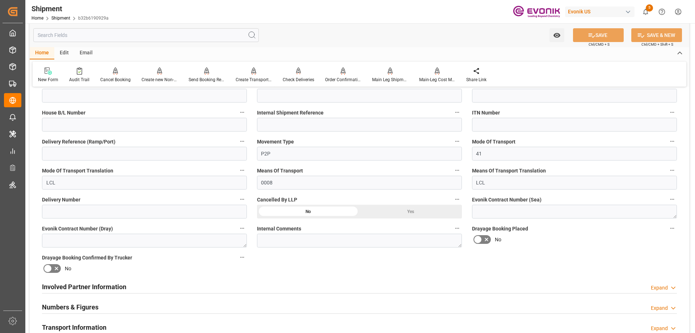
scroll to position [362, 0]
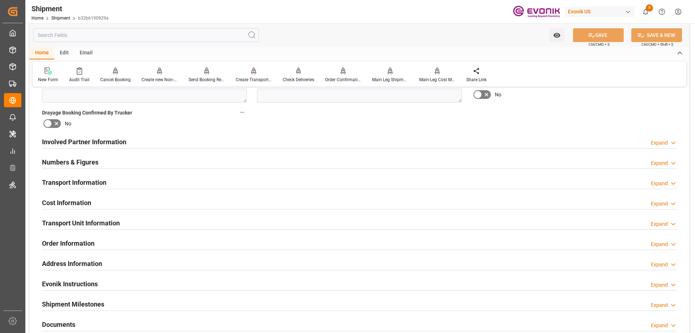
click at [115, 142] on h2 "Involved Partner Information" at bounding box center [84, 142] width 84 height 10
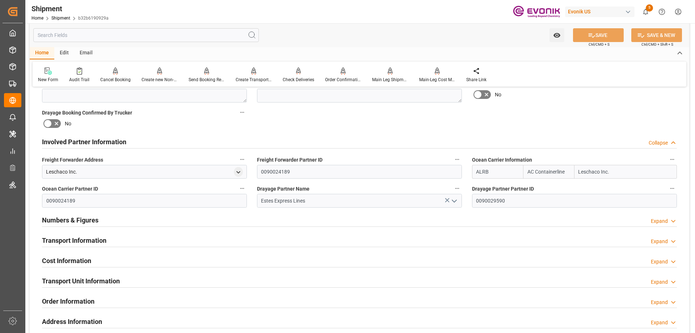
click at [100, 244] on h2 "Transport Information" at bounding box center [74, 240] width 64 height 10
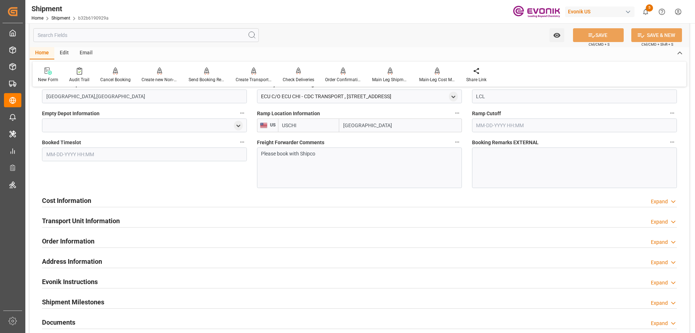
scroll to position [615, 0]
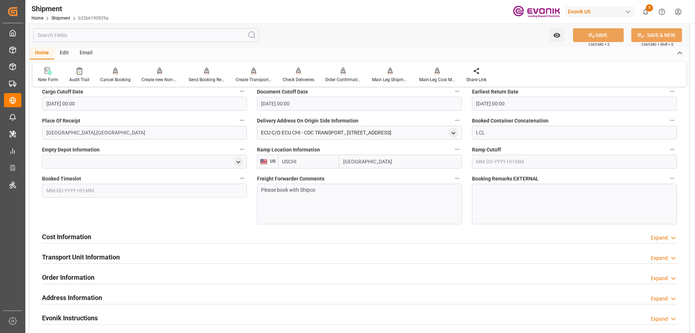
click at [78, 197] on div "Booked Timeslot" at bounding box center [144, 199] width 215 height 56
click at [86, 228] on div "Cost Information Expand" at bounding box center [359, 237] width 645 height 20
click at [100, 233] on div "Cost Information Expand" at bounding box center [359, 236] width 635 height 14
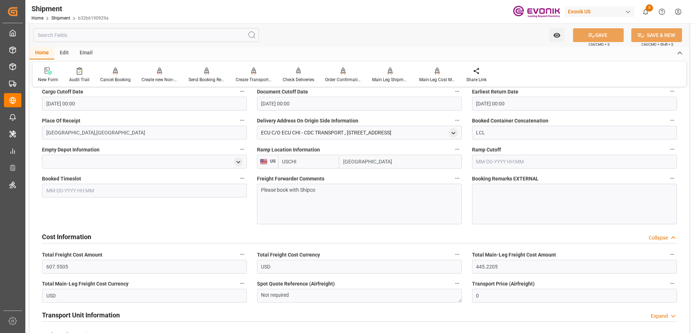
scroll to position [760, 0]
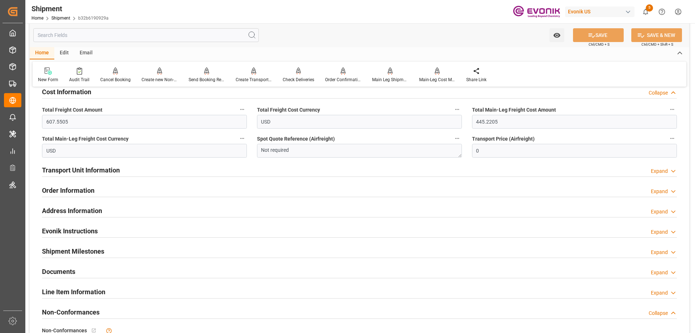
click at [84, 173] on h2 "Transport Unit Information" at bounding box center [81, 170] width 78 height 10
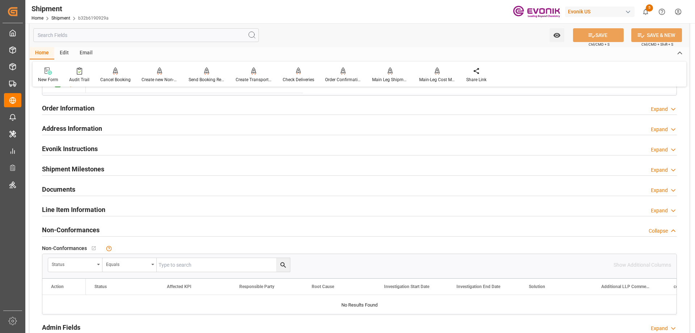
scroll to position [1050, 0]
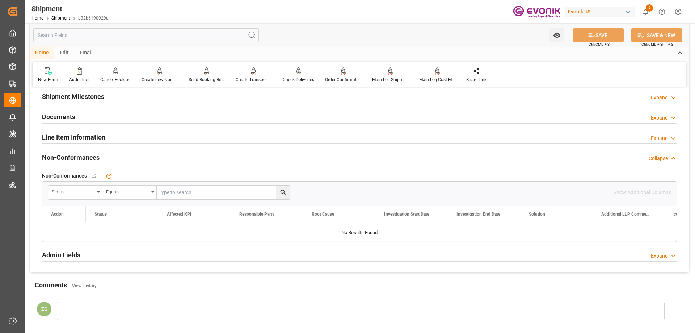
click at [64, 137] on h2 "Line Item Information" at bounding box center [73, 137] width 63 height 10
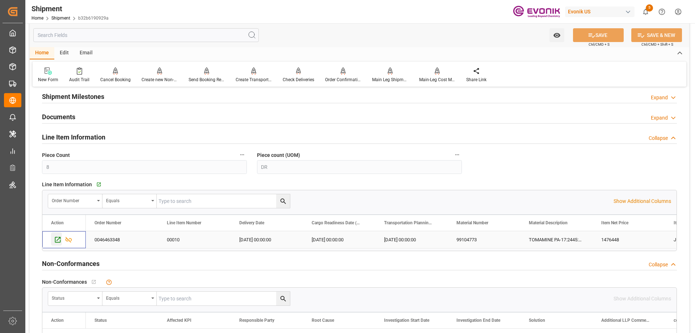
click at [58, 240] on icon "Press SPACE to select this row." at bounding box center [58, 240] width 8 height 8
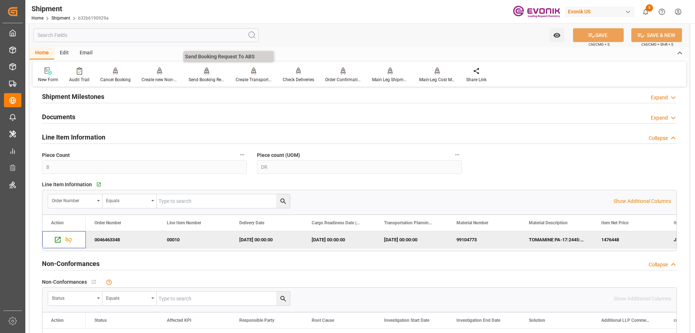
click at [197, 77] on div "Send Booking Request To ABS" at bounding box center [207, 79] width 36 height 7
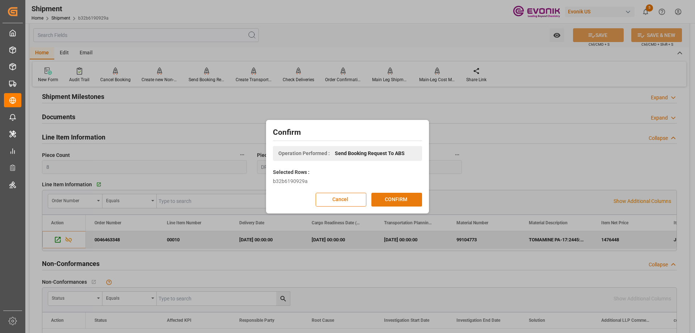
click at [392, 198] on button "CONFIRM" at bounding box center [396, 200] width 51 height 14
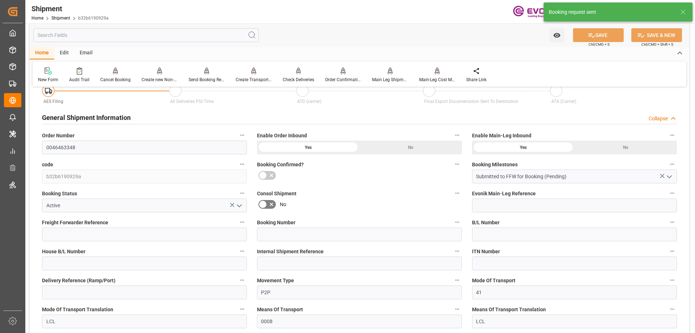
scroll to position [654, 0]
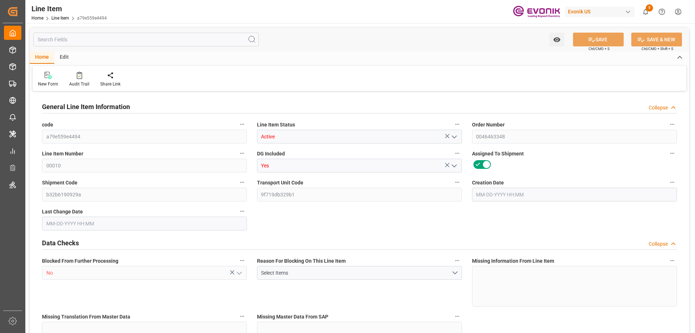
type input "2"
type input "1510.4"
type input "1376"
type input "2.4147"
type input "8"
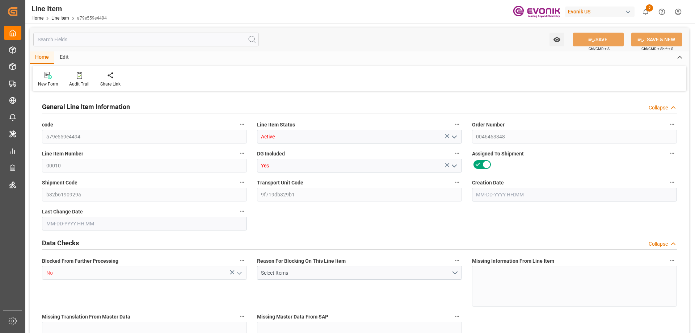
type input "1476448"
type input "8"
type input "1510.4"
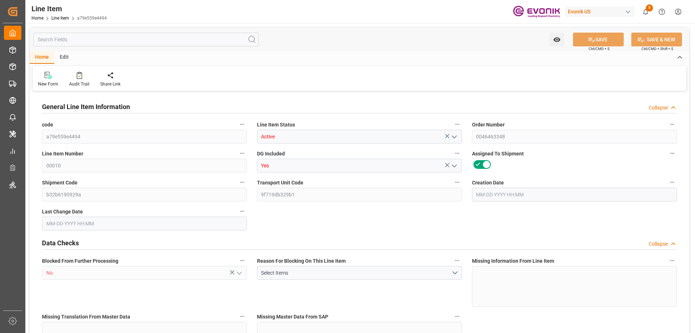
type input "1550.4"
type input "1376"
type input "2.4147"
type input "2414.736"
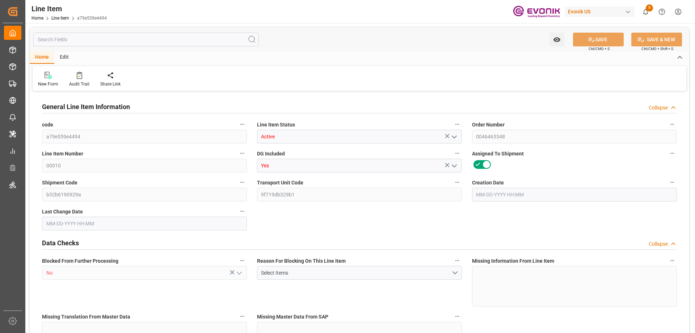
type input "0"
type input "08-18-2025 20:14"
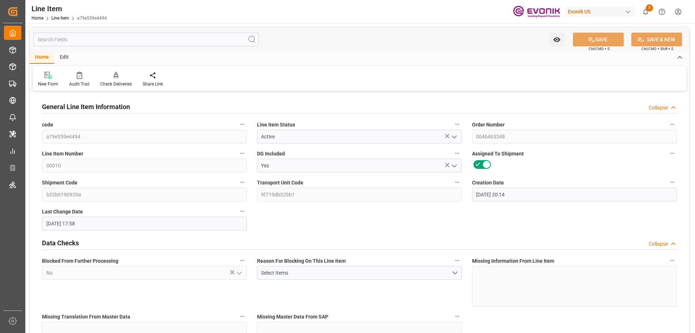
type input "08-20-2025 17:58"
type input "10-20-2025"
type input "08-27-2025"
type input "08-20-2025"
click at [90, 43] on input "text" at bounding box center [146, 40] width 226 height 14
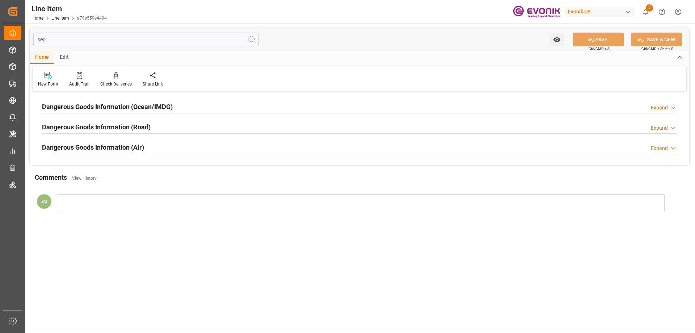
type input "seg"
click at [83, 102] on h2 "Dangerous Goods Information (Ocean/IMDG)" at bounding box center [107, 107] width 131 height 10
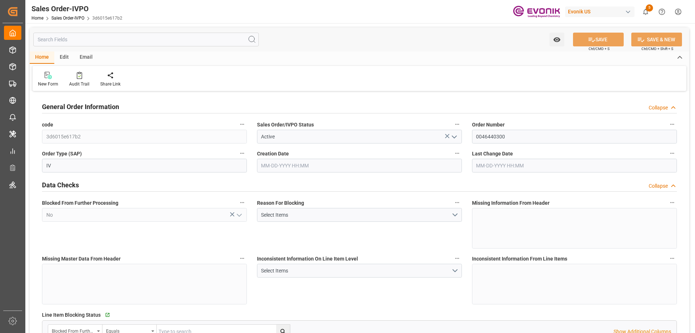
type input "JPNGO"
type input "[EMAIL_ADDRESS] : +81 3-5323-7429Fax [PHONE_NUMBER]"
type input "0"
type input "1"
type input "2"
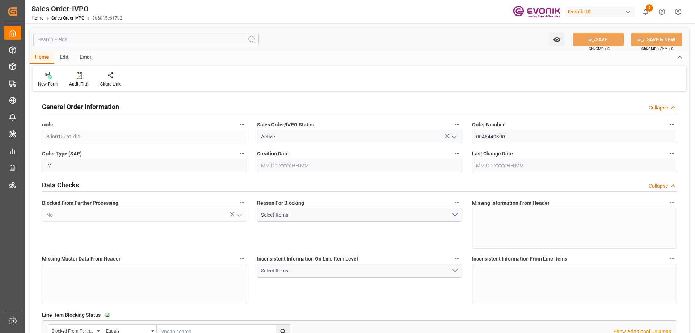
type input "1"
type input "18488"
type input "24.0926"
type input "17000"
type input "30"
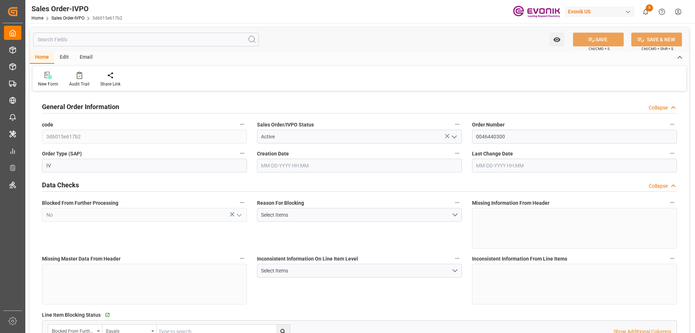
type input "[DATE] 15:32"
type input "[DATE] 15:38"
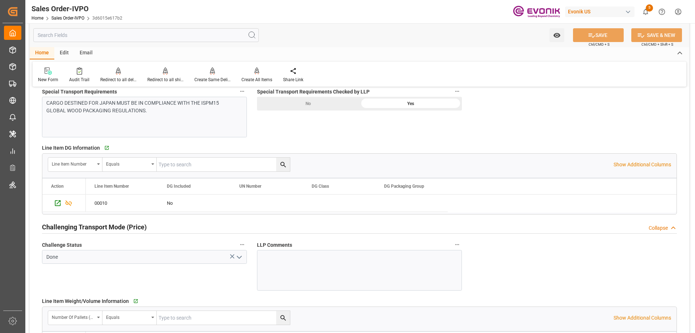
scroll to position [1086, 0]
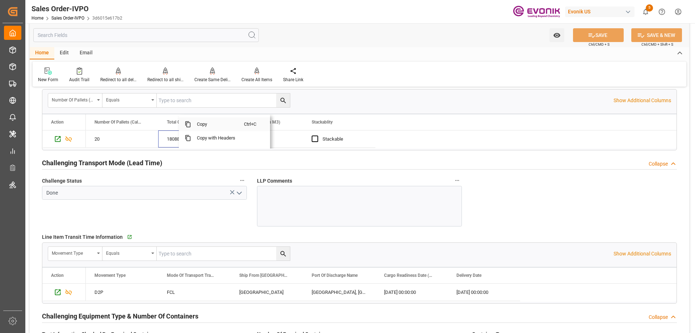
click at [205, 127] on span "Copy" at bounding box center [217, 124] width 53 height 14
type input "Evonik-cad-cs-japan@evonik.comTel : +81 3-5323-7429Fax +81 3-6626-2289"
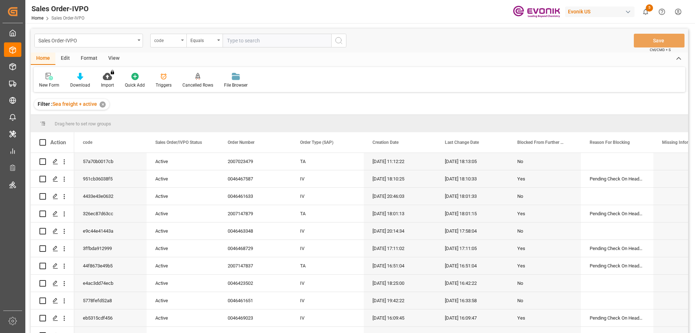
click at [174, 43] on div "code" at bounding box center [166, 39] width 25 height 8
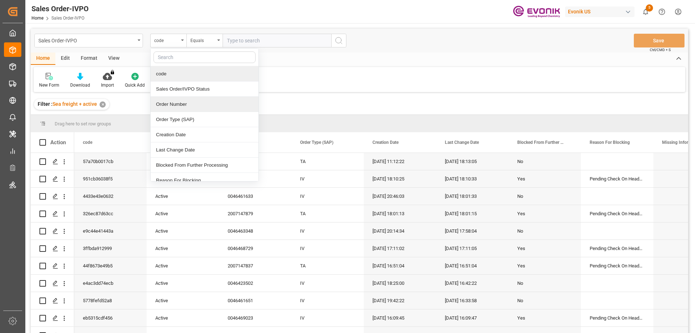
click at [178, 101] on div "Order Number" at bounding box center [205, 104] width 108 height 15
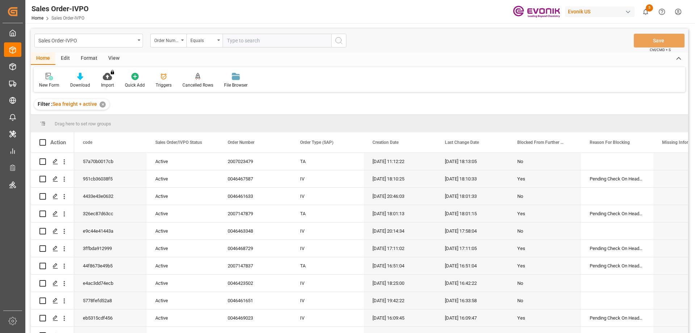
click at [262, 43] on input "text" at bounding box center [277, 41] width 109 height 14
paste input "2007072721"
type input "2007072721"
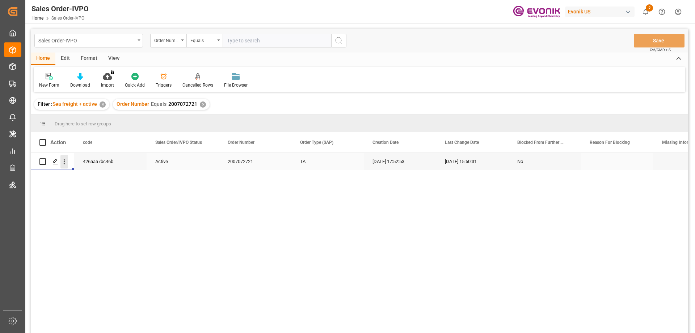
click at [64, 160] on icon "open menu" at bounding box center [64, 161] width 1 height 5
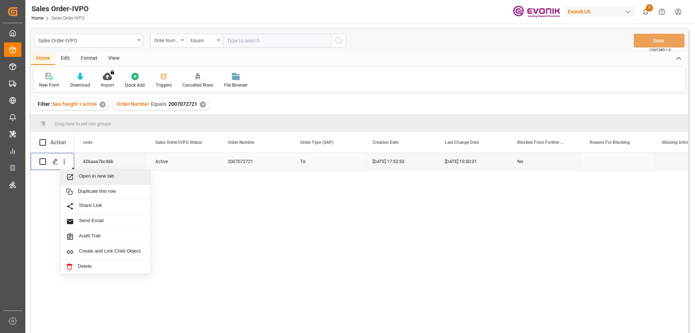
click at [93, 171] on div "Open in new tab" at bounding box center [105, 176] width 89 height 15
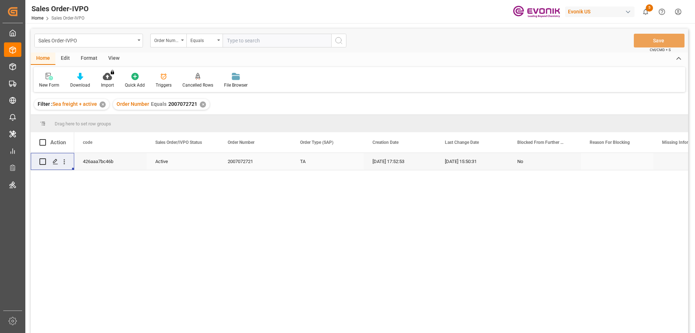
click at [241, 43] on input "text" at bounding box center [277, 41] width 109 height 14
paste input "46464756"
click at [227, 41] on input "46464756" at bounding box center [277, 41] width 109 height 14
type input "0046464756"
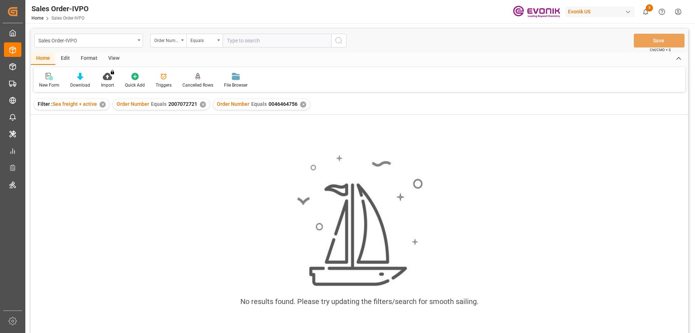
click at [202, 105] on div "✕" at bounding box center [203, 104] width 6 height 6
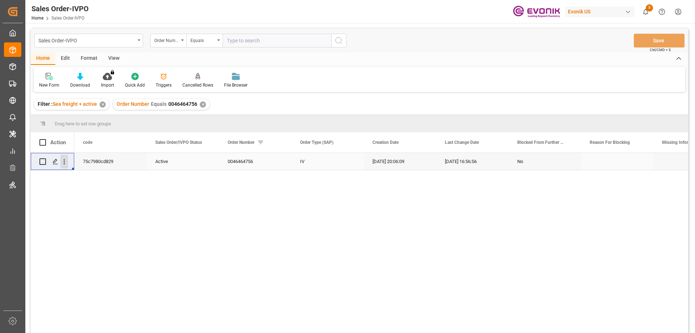
click at [64, 161] on icon "open menu" at bounding box center [64, 161] width 1 height 5
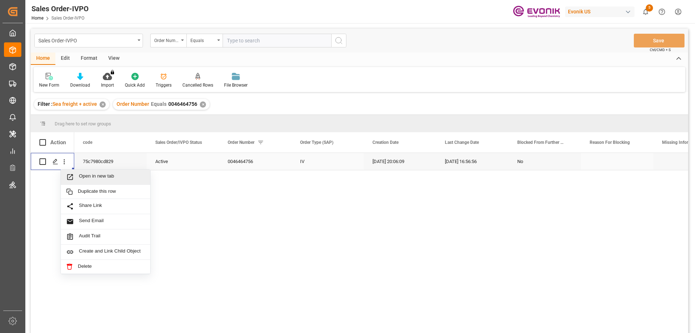
click at [91, 173] on span "Open in new tab" at bounding box center [112, 177] width 66 height 8
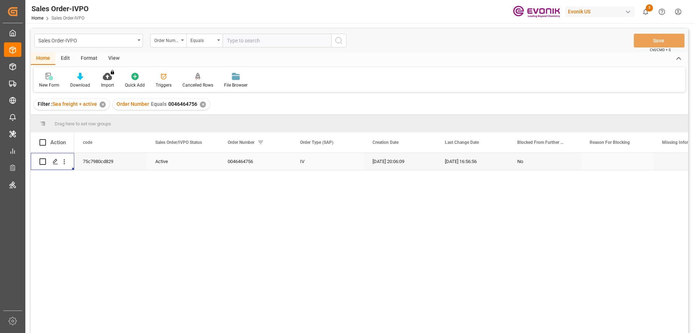
click at [294, 41] on input "text" at bounding box center [277, 41] width 109 height 14
paste input "0046440300"
type input "0046440300"
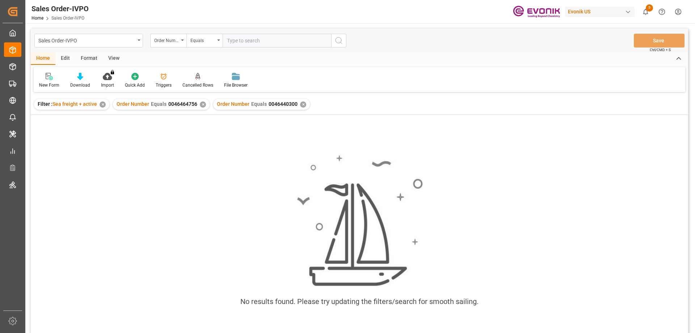
click at [200, 103] on div "✕" at bounding box center [203, 104] width 6 height 6
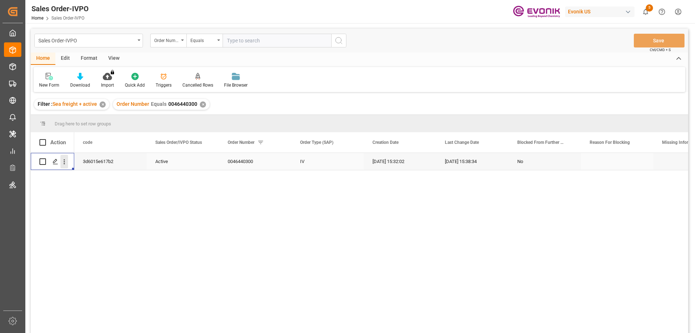
click at [64, 161] on icon "open menu" at bounding box center [64, 162] width 8 height 8
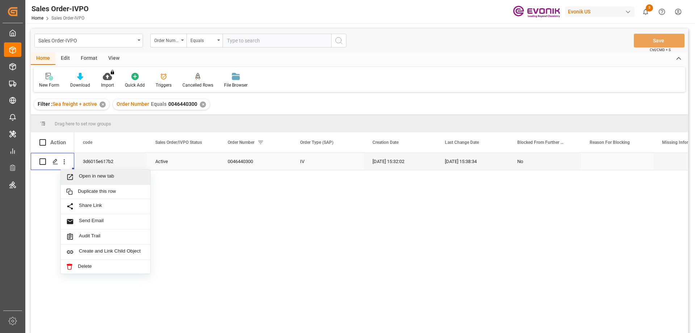
click at [84, 172] on div "Open in new tab" at bounding box center [105, 176] width 89 height 15
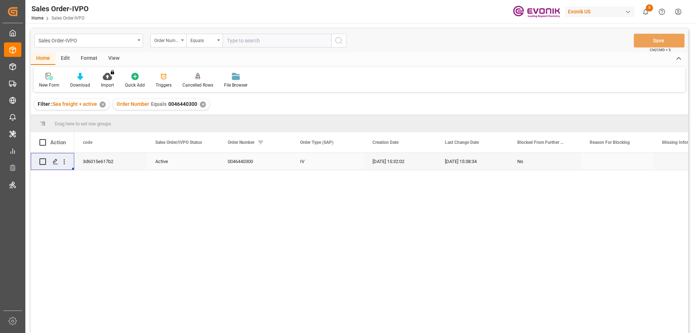
click at [268, 39] on input "text" at bounding box center [277, 41] width 109 height 14
paste input "46464756"
type input "0046464756"
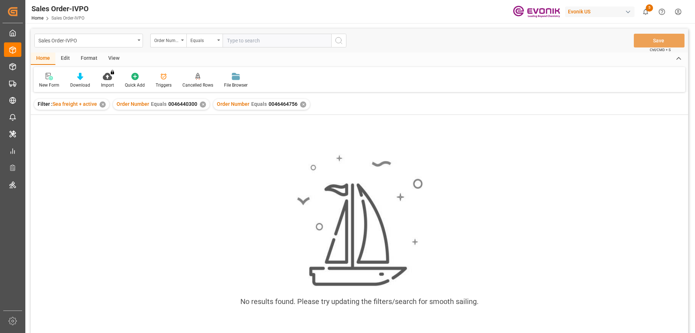
click at [203, 101] on div "Order Number Equals 0046440300 ✕" at bounding box center [161, 104] width 97 height 11
click at [201, 102] on div "✕" at bounding box center [203, 104] width 6 height 6
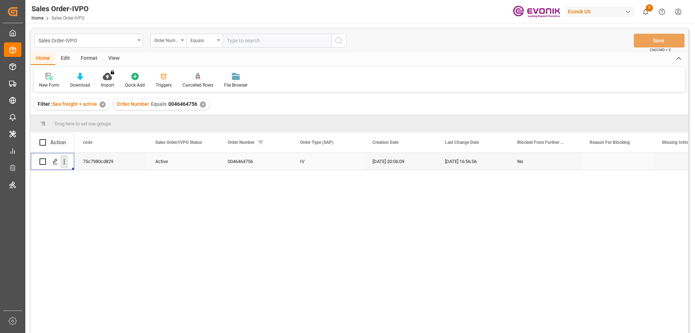
click at [66, 163] on icon "open menu" at bounding box center [64, 162] width 8 height 8
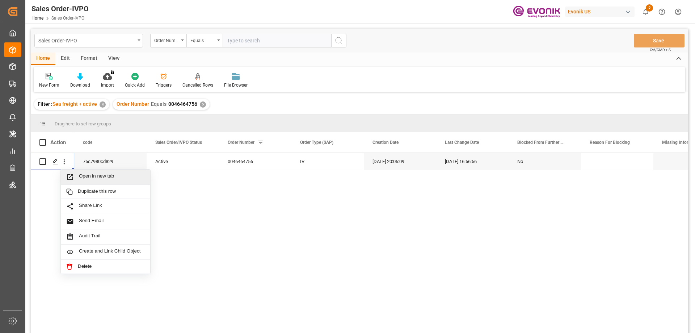
click at [222, 203] on div "75c7980cd829 Active 0046464756 IV 07-21-2025 20:06:09 08-17-2025 16:56:56 No" at bounding box center [381, 245] width 614 height 185
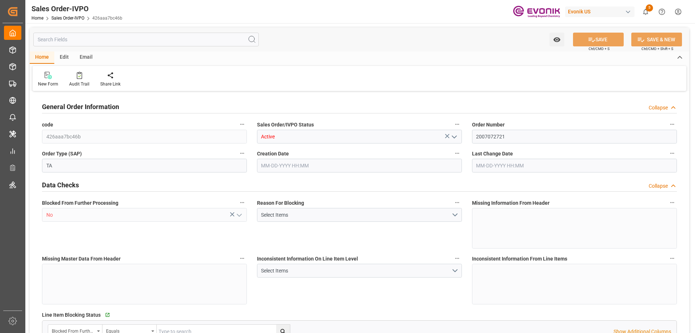
type input "CLVAP"
type input "0"
type input "1"
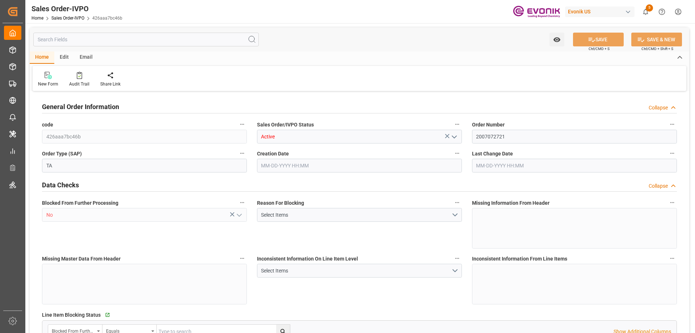
type input "16200"
type input "26.4204"
type input "17000"
type input "30"
type input "07-01-2025 17:52"
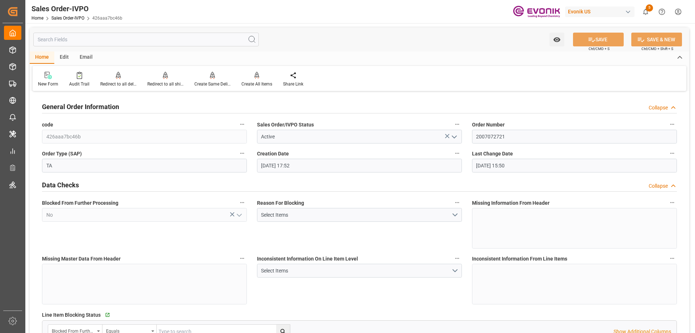
type input "07-18-2025 15:50"
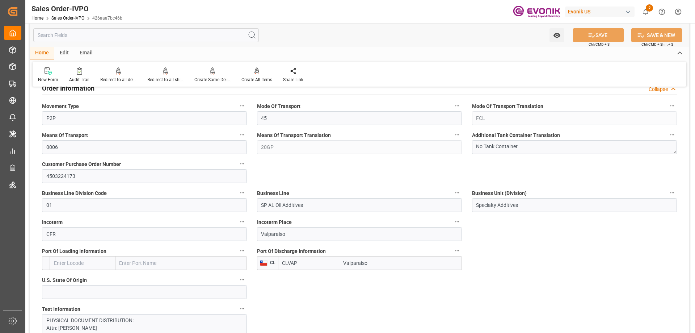
scroll to position [434, 0]
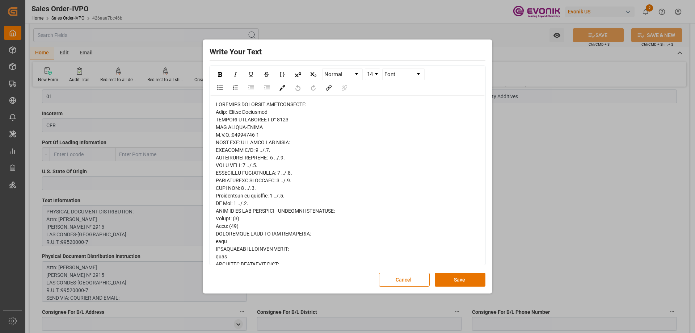
scroll to position [146, 0]
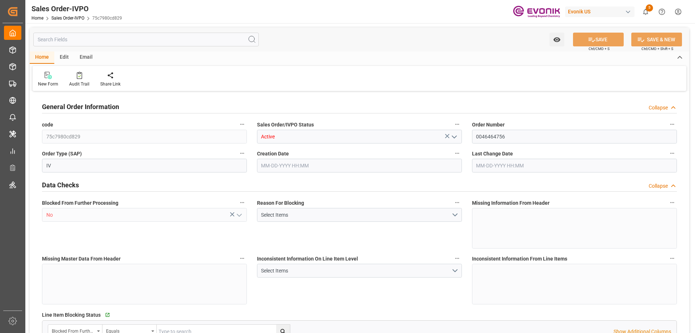
type input "BEANR"
type input "0"
type input "1"
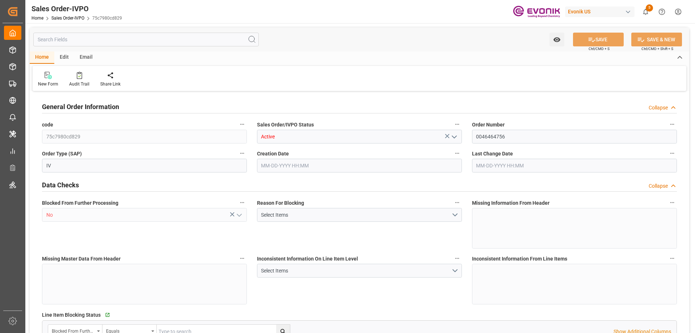
type input "16066.4"
type input "22.268"
type input "17000"
type input "30"
type input "[DATE] 20:06"
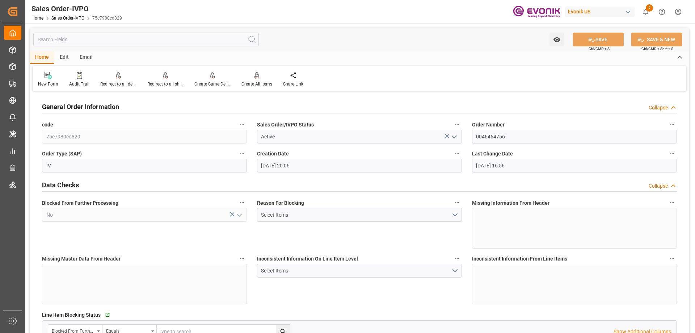
type input "[DATE] 16:56"
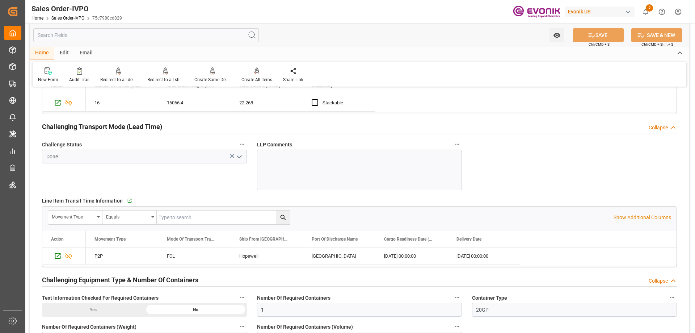
scroll to position [1412, 0]
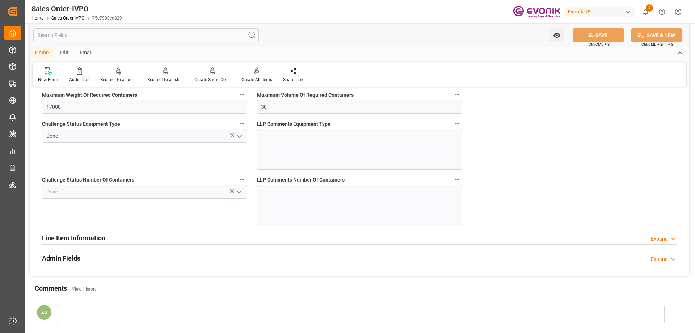
click at [85, 240] on h2 "Line Item Information" at bounding box center [73, 238] width 63 height 10
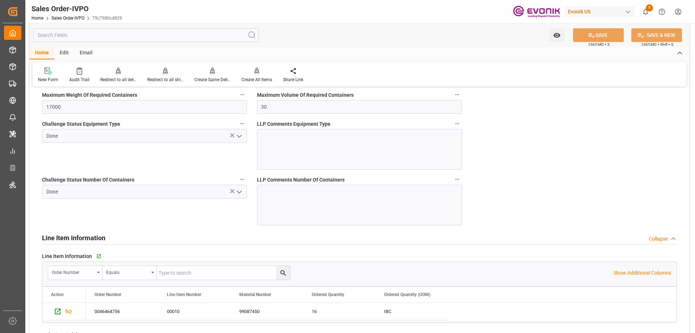
scroll to position [1521, 0]
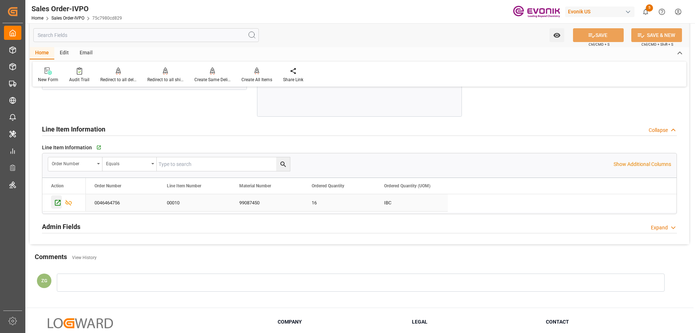
click at [57, 205] on icon "Press SPACE to select this row." at bounding box center [58, 203] width 8 height 8
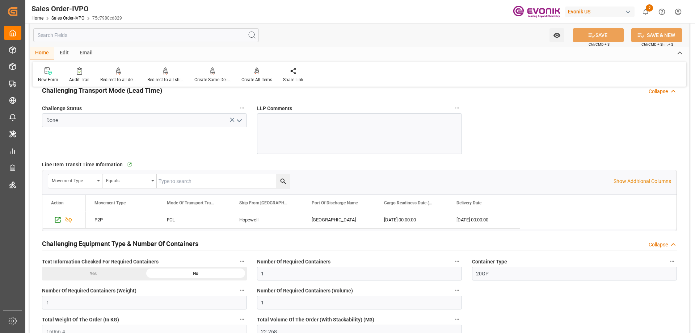
scroll to position [1122, 0]
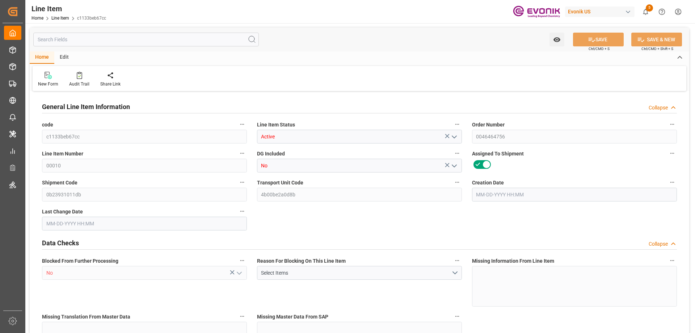
type input "16"
type input "16066.4"
type input "15200"
type input "22.268"
type input "16"
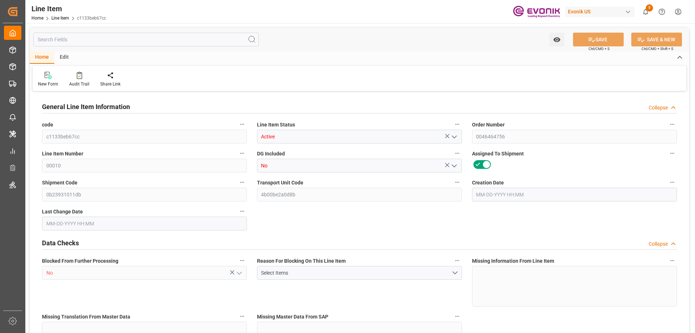
type input "87066.36"
type input "16"
type input "15200"
type input "16066.4"
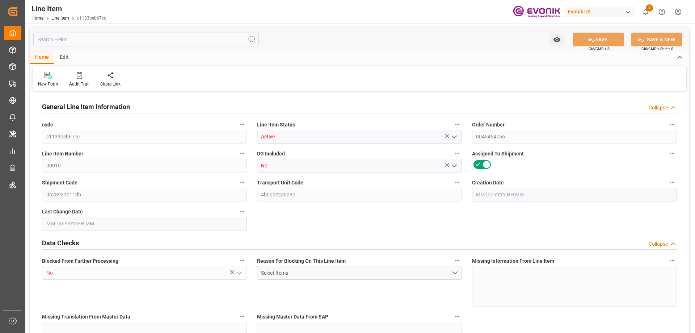
type input "16066.4"
type input "15200"
type input "22.268"
type input "22268"
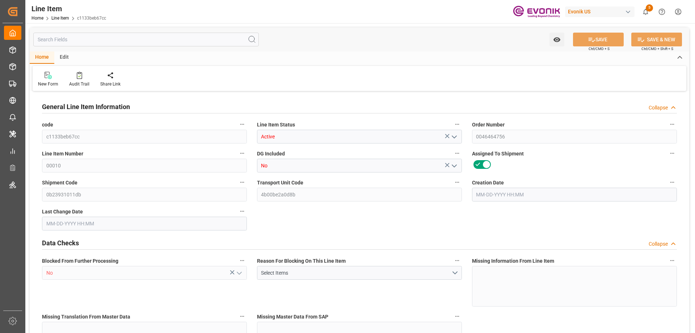
type input "0"
type input "[DATE] 20:06"
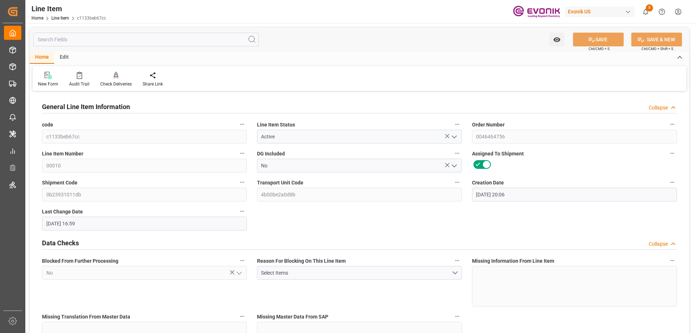
type input "[DATE] 16:59"
type input "[DATE]"
click at [99, 40] on input "text" at bounding box center [146, 40] width 226 height 14
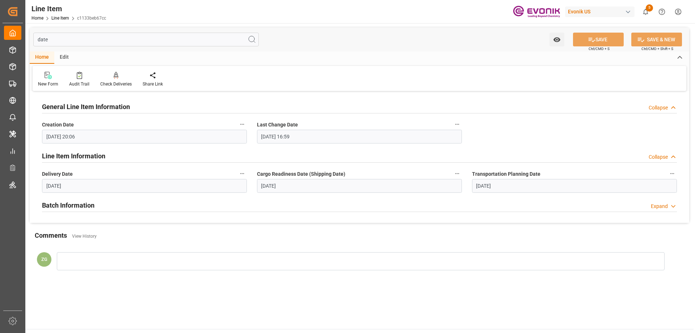
type input "date"
click at [457, 171] on icon "button" at bounding box center [457, 174] width 6 height 6
click at [468, 175] on li "Audits" at bounding box center [471, 174] width 37 height 12
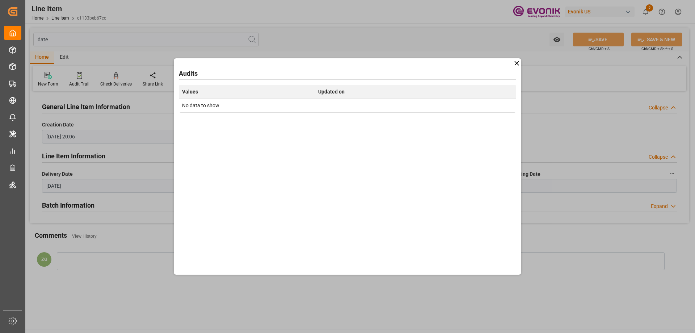
click at [513, 62] on div "Audits Values Updated on No data to show" at bounding box center [348, 166] width 348 height 216
click at [516, 62] on icon at bounding box center [517, 63] width 8 height 8
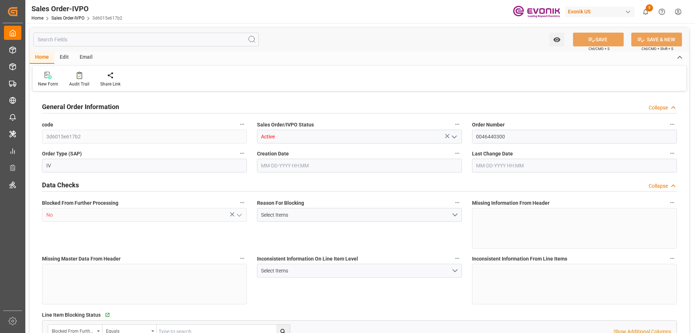
type input "JPNGO"
type input "Evonik-cad-cs-japan@evonik.comTel : +81 3-5323-7429Fax +81 3-6626-2289"
type input "0"
type input "1"
type input "2"
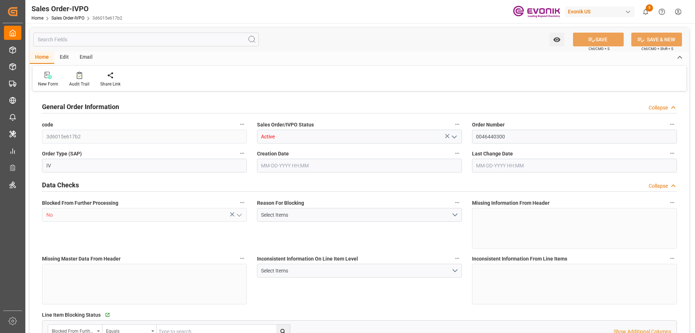
type input "1"
type input "18488"
type input "24.0926"
type input "17000"
type input "30"
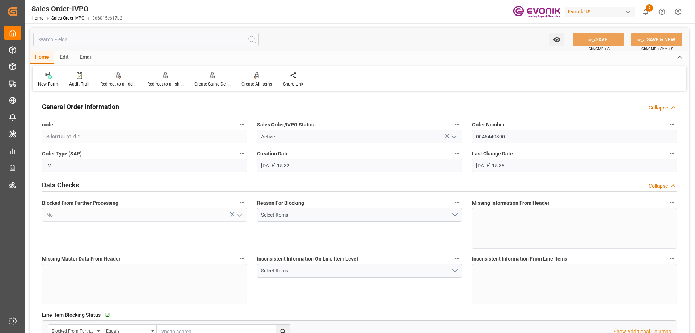
type input "08-14-2025 15:32"
type input "08-18-2025 15:38"
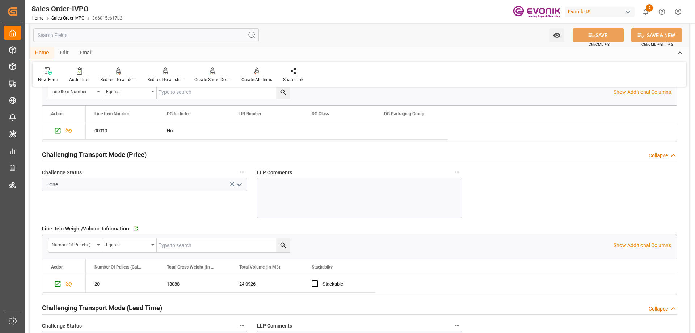
scroll to position [1050, 0]
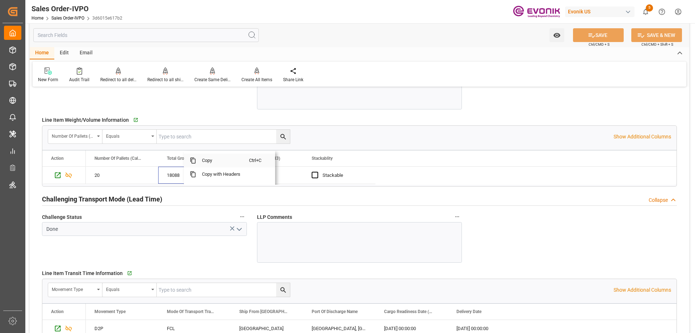
click at [213, 161] on span "Copy" at bounding box center [222, 161] width 53 height 14
type input "Evonik-cad-cs-japan@evonik.comTel : +81 3-5323-7429Fax +81 3-6626-2289"
